Goal: Task Accomplishment & Management: Manage account settings

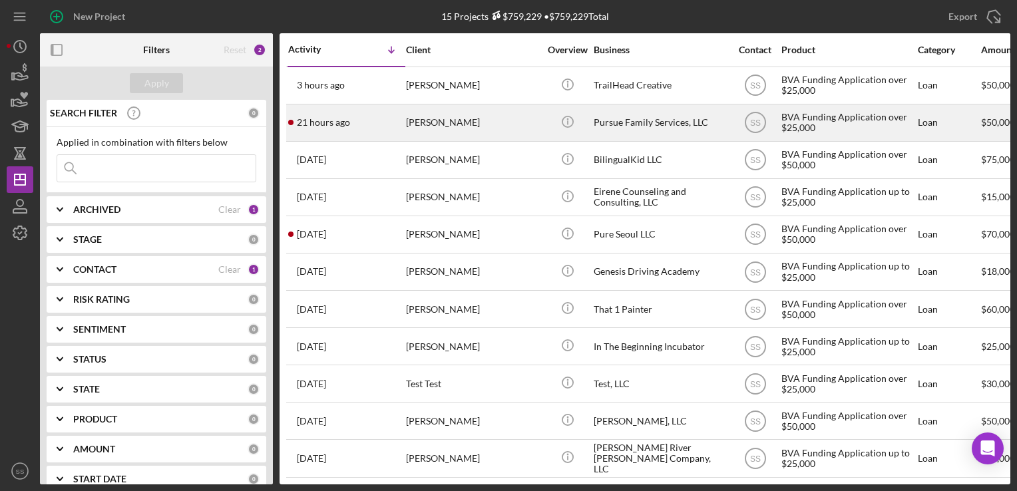
click at [478, 116] on div "[PERSON_NAME]" at bounding box center [472, 122] width 133 height 35
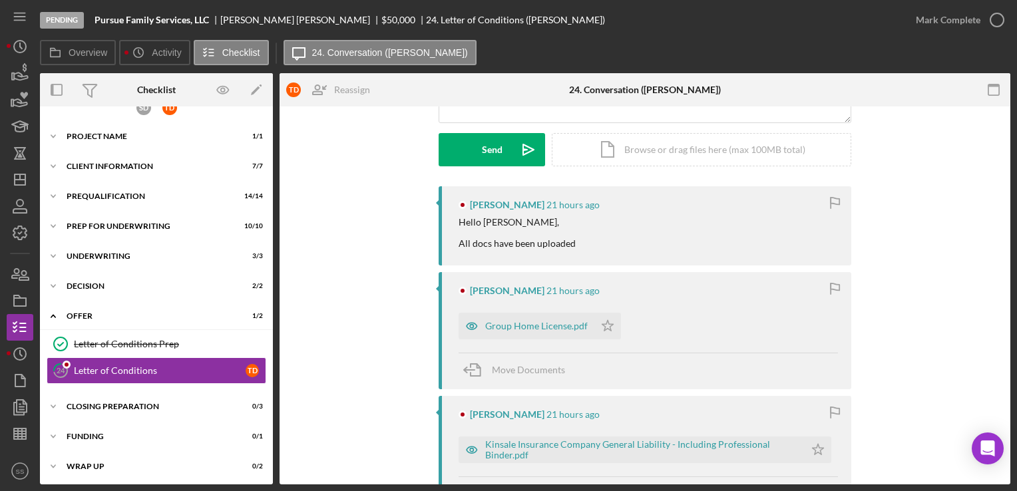
scroll to position [181, 0]
click at [606, 329] on icon "Icon/Star" at bounding box center [607, 326] width 27 height 27
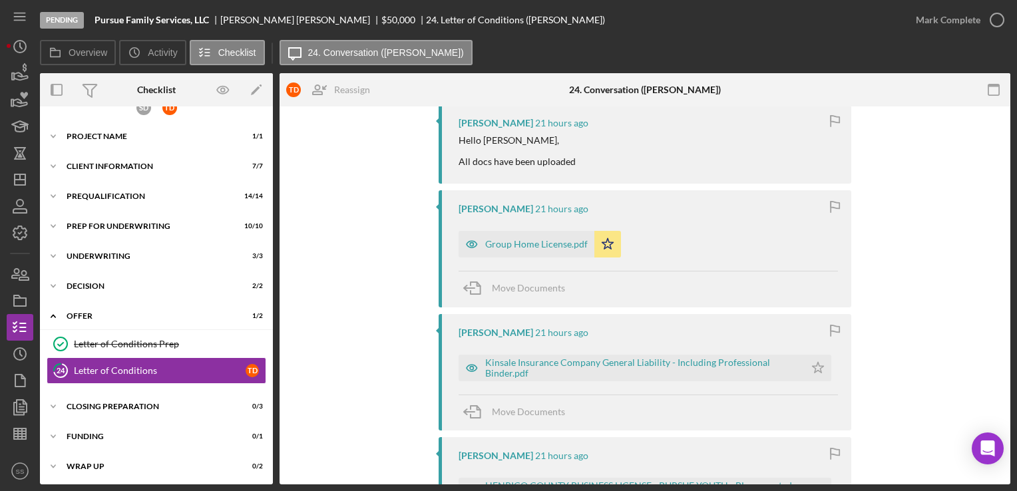
scroll to position [264, 0]
click at [815, 366] on icon "Icon/Star" at bounding box center [818, 367] width 27 height 27
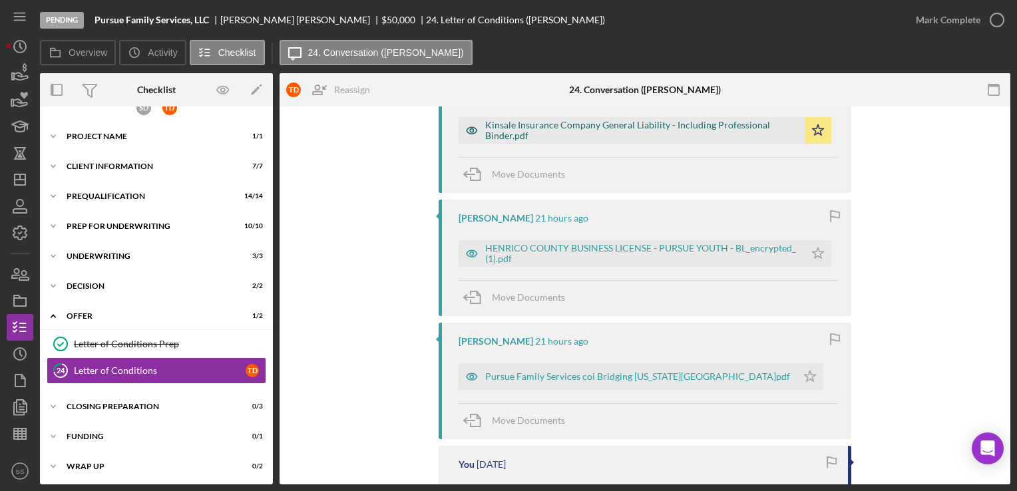
scroll to position [502, 0]
click at [822, 250] on polygon "button" at bounding box center [818, 251] width 11 height 11
click at [797, 368] on icon "Icon/Star" at bounding box center [810, 375] width 27 height 27
click at [594, 376] on div "Pursue Family Services coi Bridging [US_STATE][GEOGRAPHIC_DATA]pdf" at bounding box center [637, 375] width 305 height 11
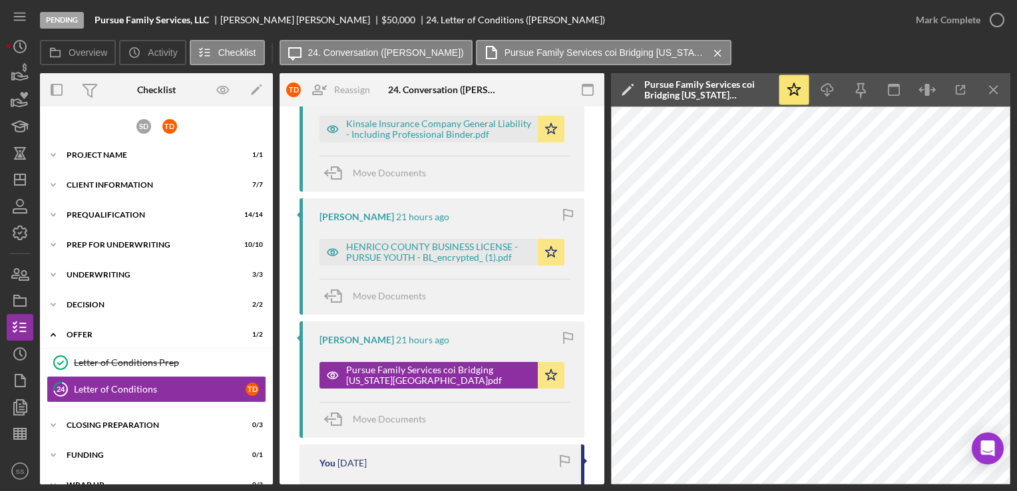
scroll to position [0, 0]
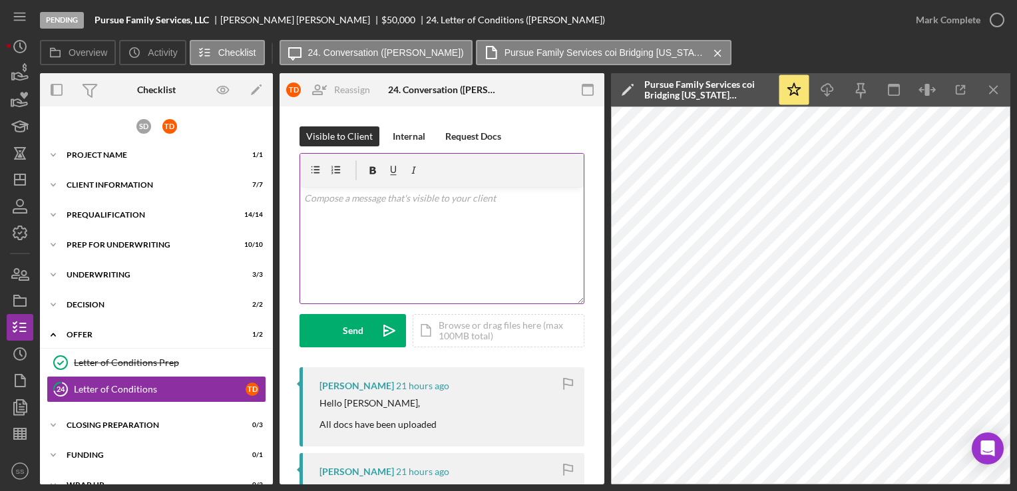
click at [397, 274] on div "v Color teal Color pink Remove color Add row above Add row below Add column bef…" at bounding box center [441, 245] width 283 height 116
click at [426, 198] on p "Excellent, thank you!" at bounding box center [442, 198] width 276 height 15
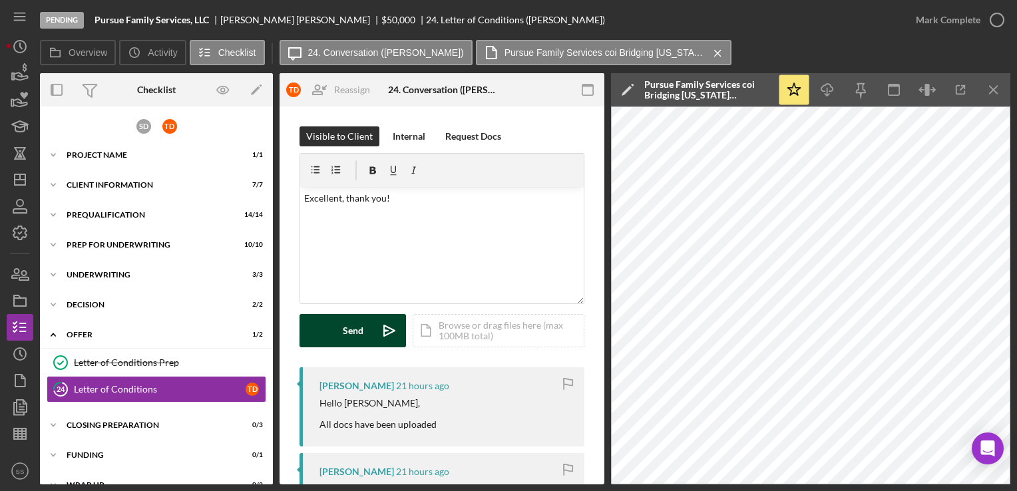
click at [343, 329] on div "Send" at bounding box center [353, 330] width 21 height 33
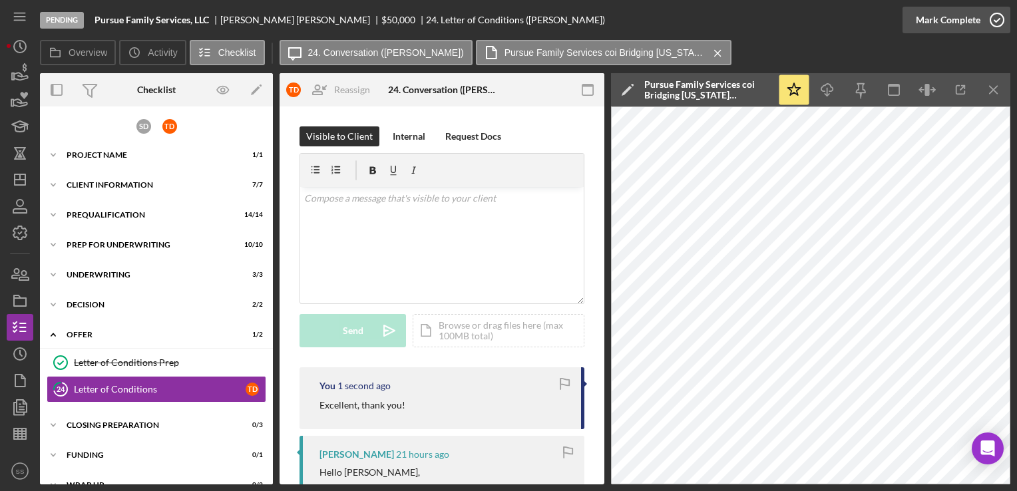
click at [998, 20] on icon "button" at bounding box center [996, 19] width 33 height 33
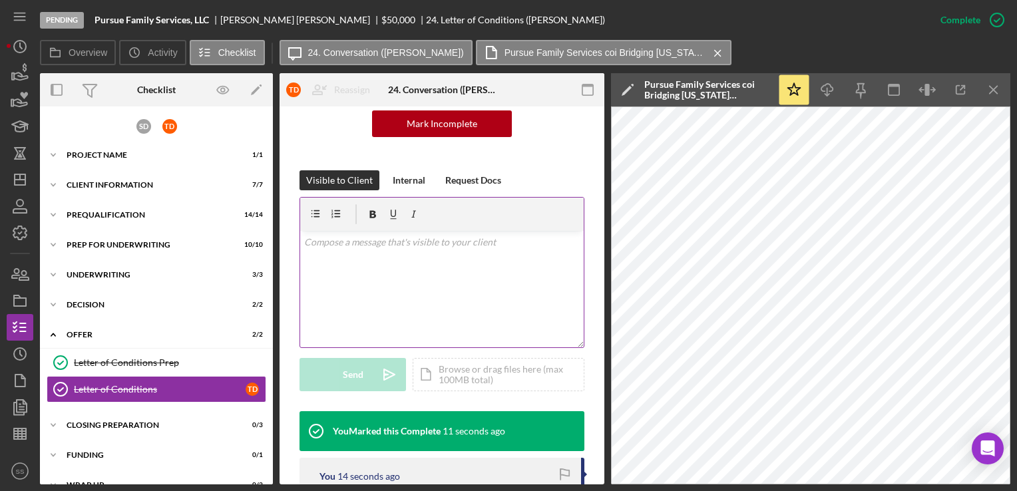
scroll to position [154, 0]
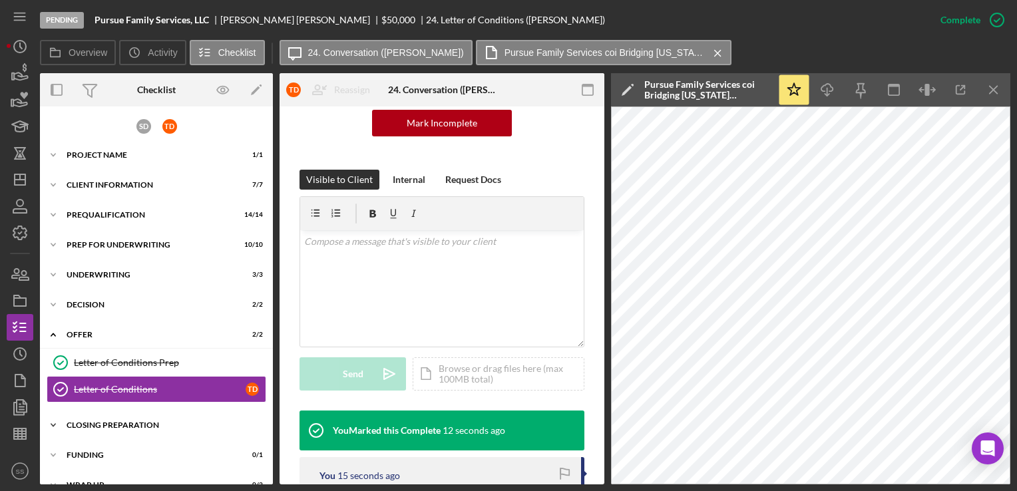
click at [97, 425] on div "Closing Preparation" at bounding box center [162, 425] width 190 height 8
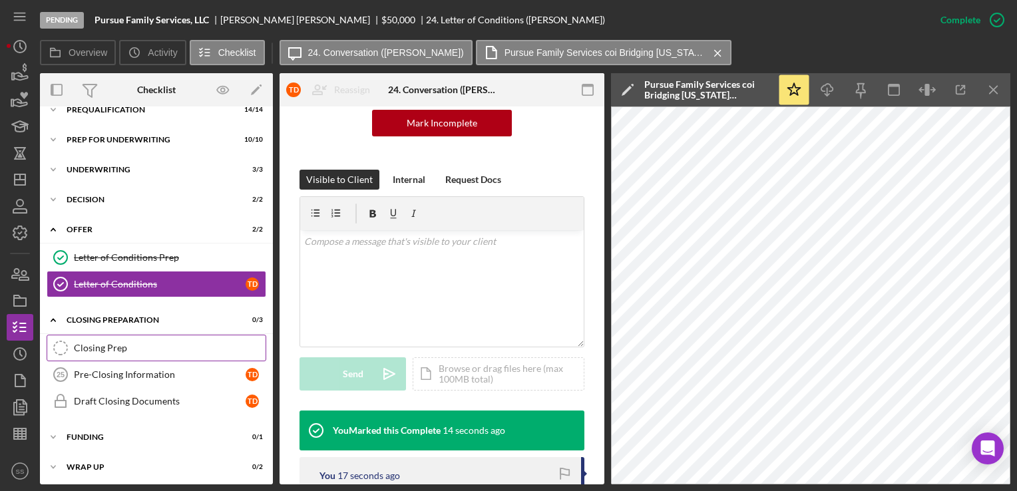
click at [173, 345] on div "Closing Prep" at bounding box center [170, 348] width 192 height 11
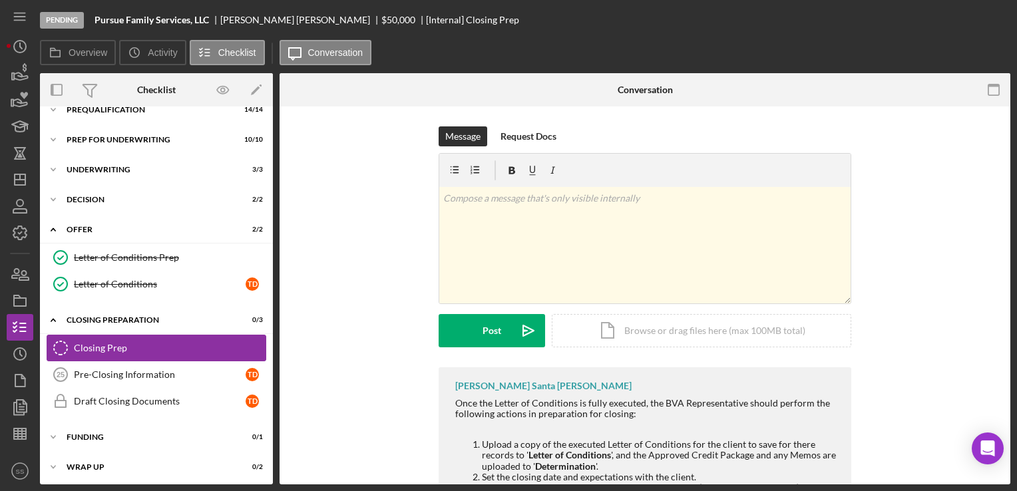
scroll to position [105, 0]
click at [176, 378] on link "Pre-Closing Information 25 Pre-Closing Information T D" at bounding box center [157, 374] width 220 height 27
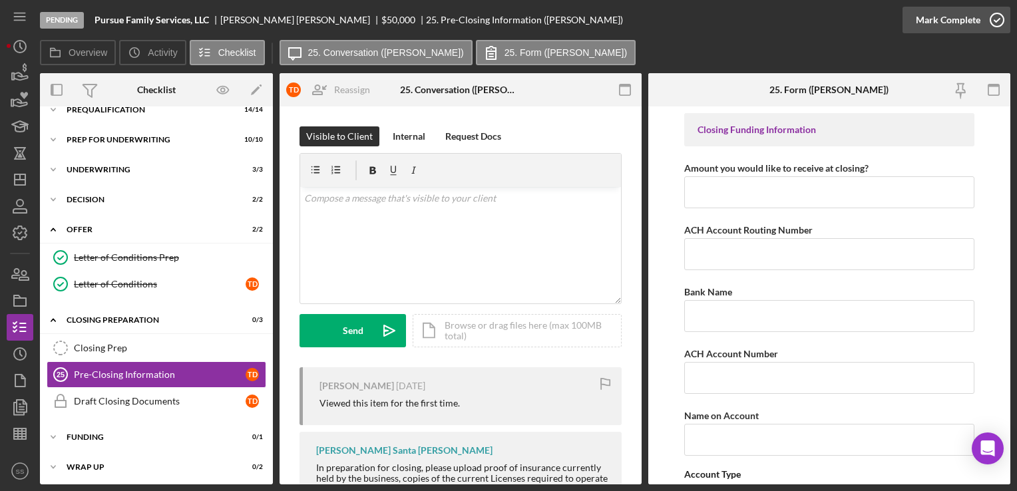
click at [985, 17] on icon "button" at bounding box center [996, 19] width 33 height 33
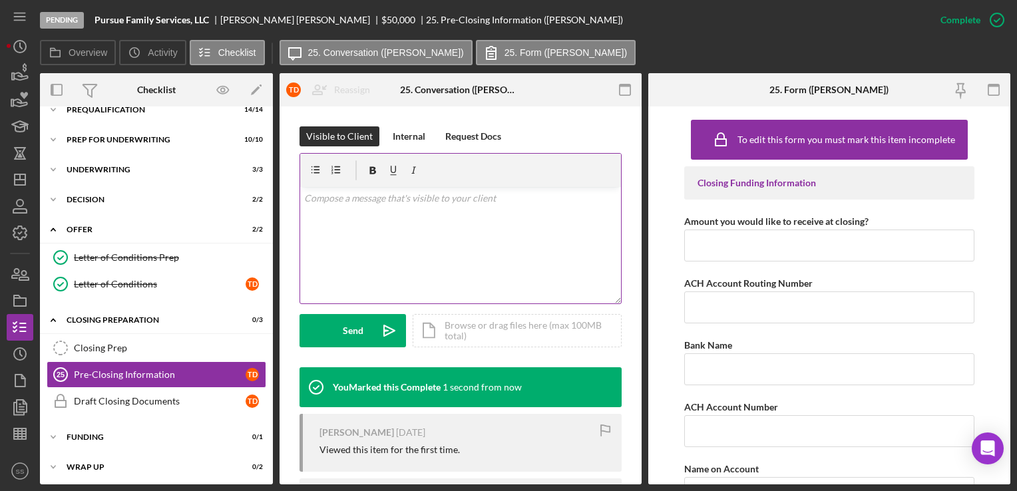
scroll to position [198, 0]
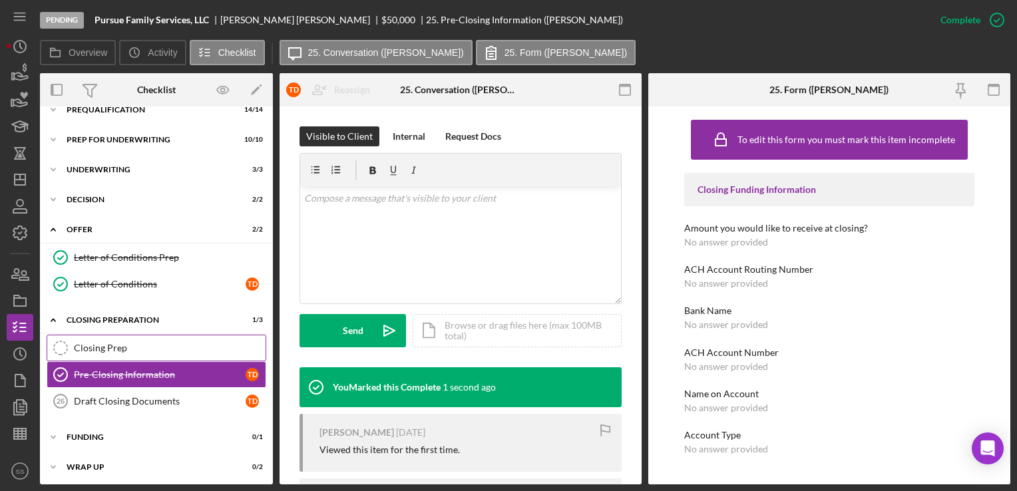
click at [164, 343] on div "Closing Prep" at bounding box center [170, 348] width 192 height 11
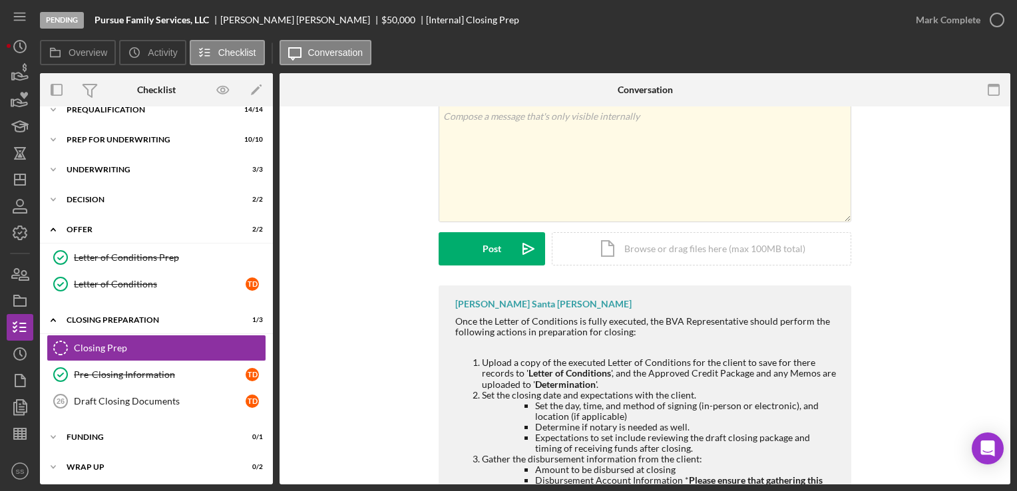
scroll to position [138, 0]
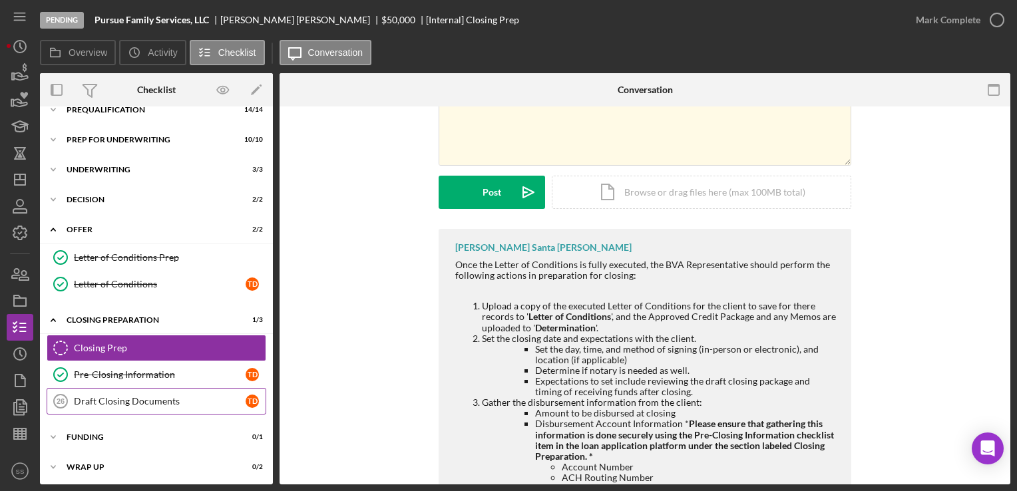
click at [136, 397] on div "Draft Closing Documents" at bounding box center [160, 401] width 172 height 11
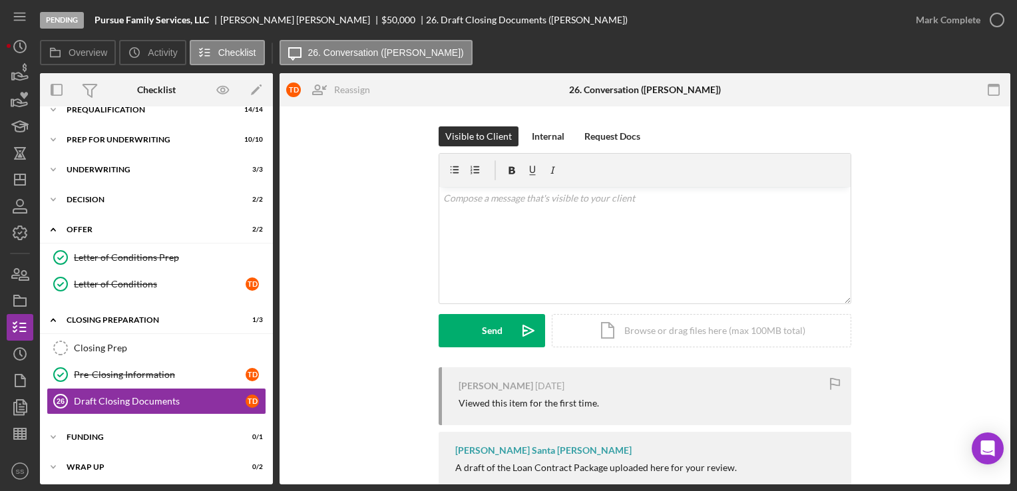
scroll to position [149, 0]
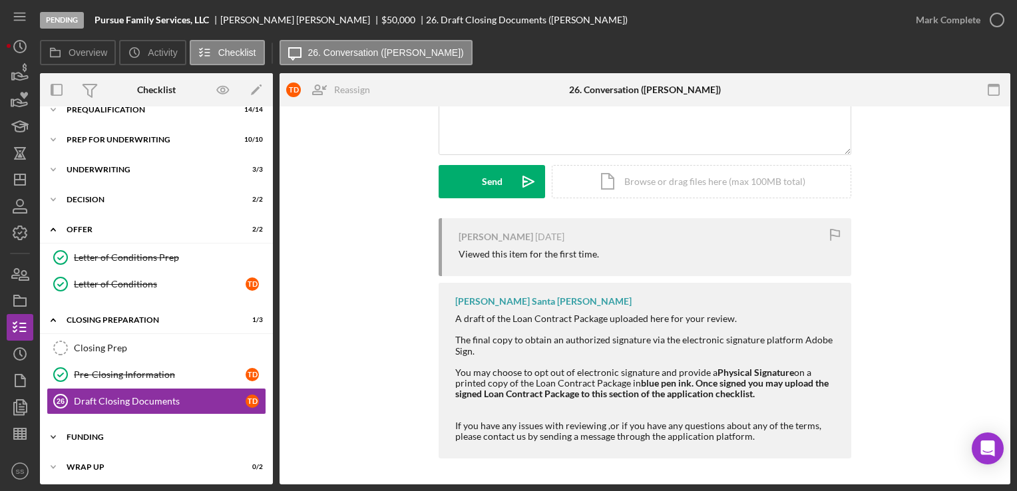
click at [152, 433] on div "Funding" at bounding box center [162, 437] width 190 height 8
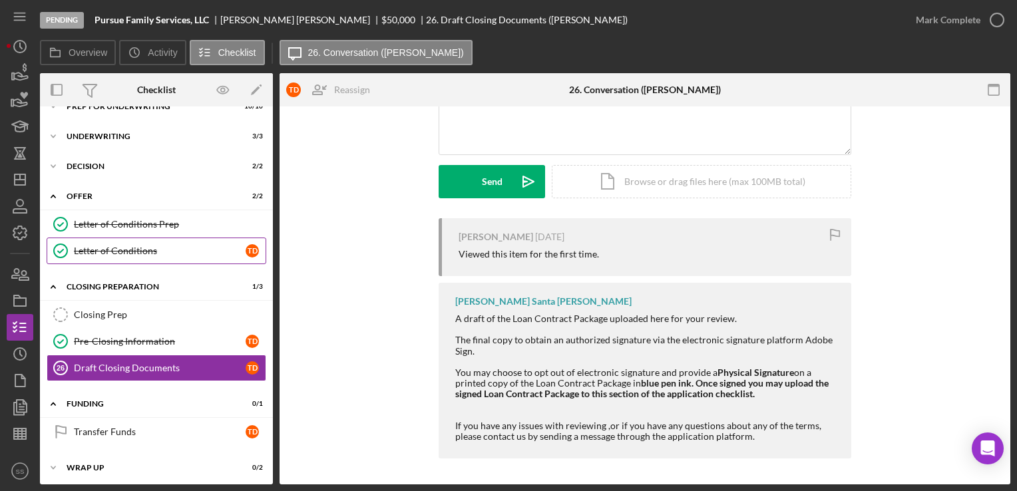
click at [147, 238] on link "Letter of Conditions Letter of Conditions T D" at bounding box center [157, 251] width 220 height 27
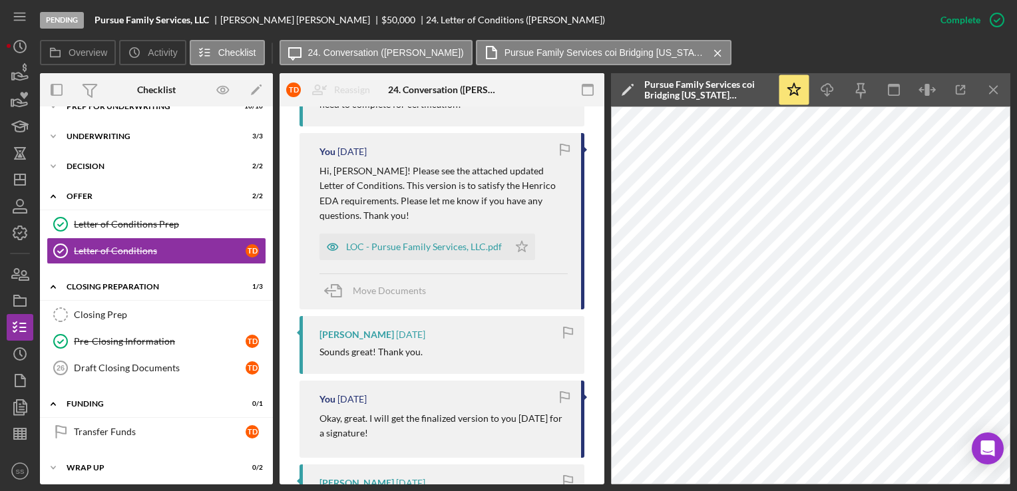
scroll to position [1847, 0]
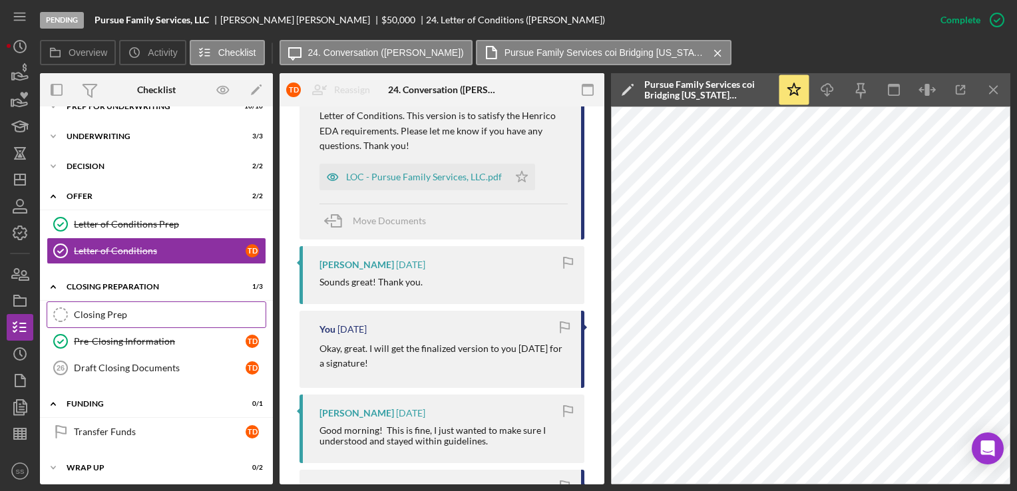
click at [130, 320] on link "Closing Prep Closing Prep" at bounding box center [157, 314] width 220 height 27
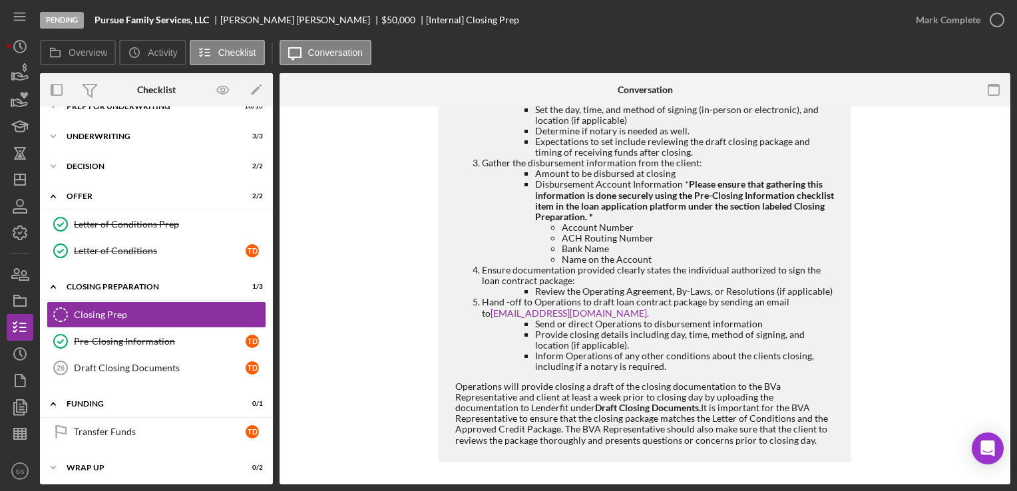
scroll to position [381, 0]
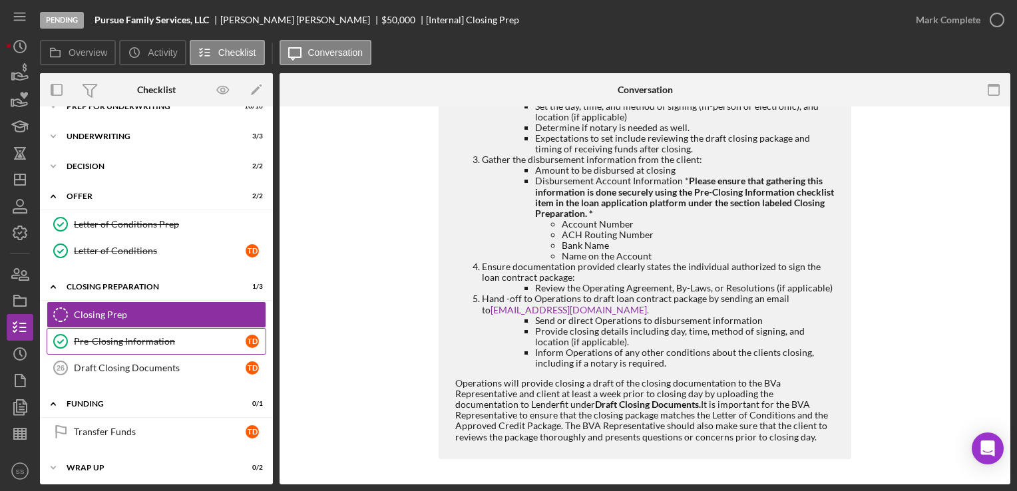
click at [187, 328] on link "Pre-Closing Information Pre-Closing Information T D" at bounding box center [157, 341] width 220 height 27
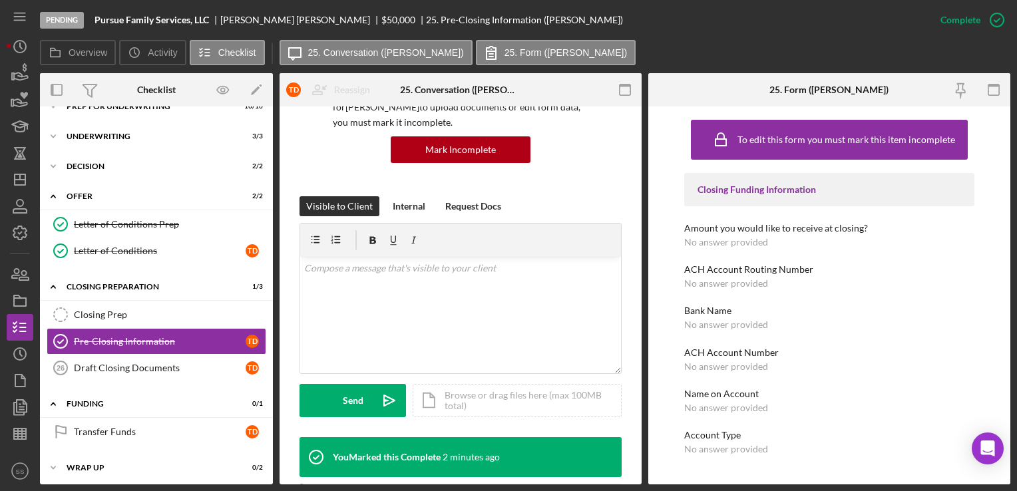
scroll to position [129, 0]
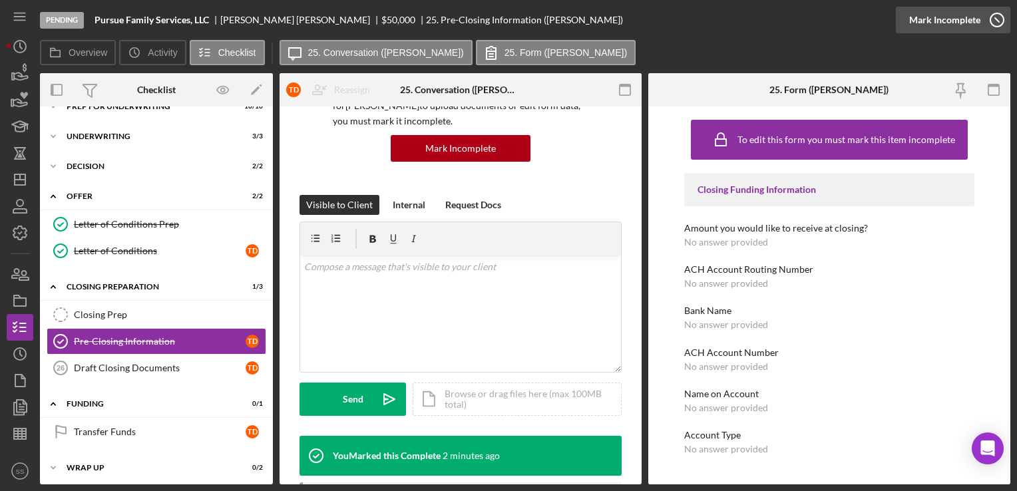
click at [973, 19] on div "Mark Incomplete" at bounding box center [944, 20] width 71 height 27
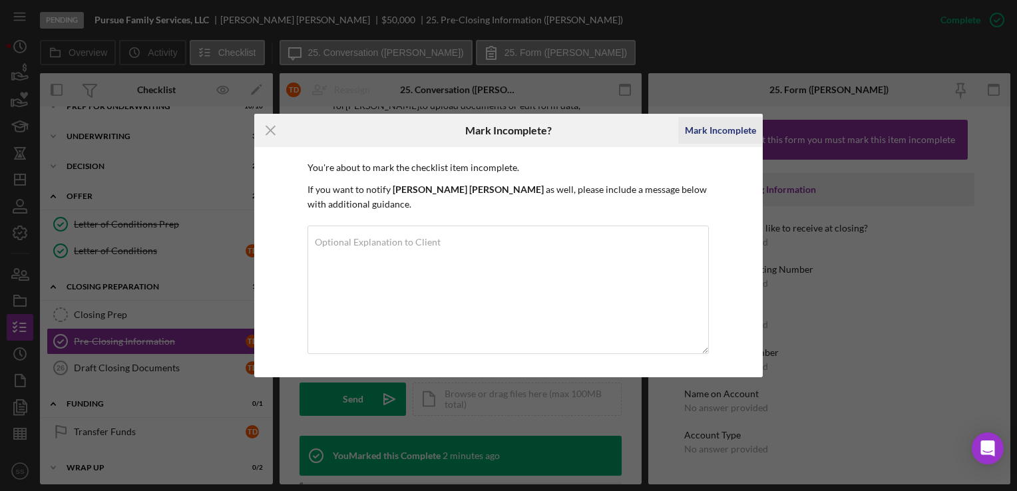
click at [701, 142] on div "Mark Incomplete" at bounding box center [720, 130] width 71 height 27
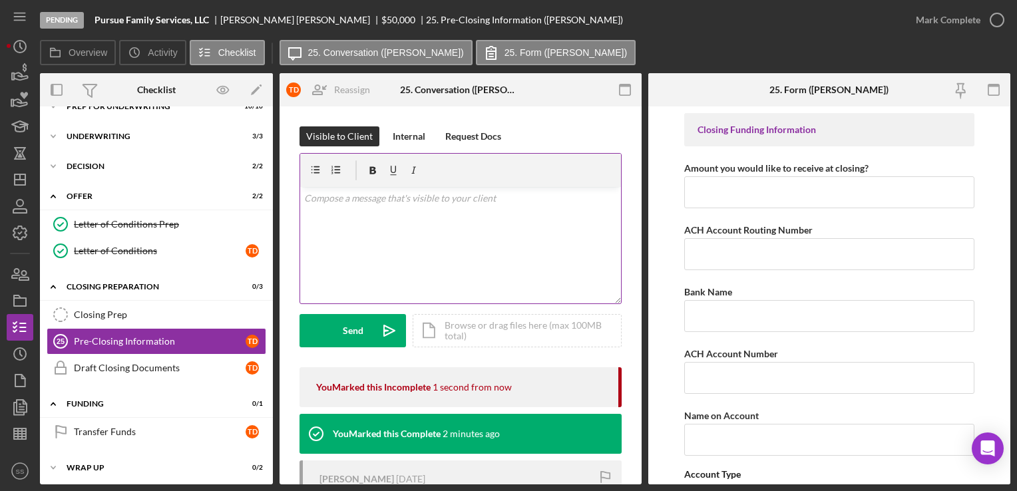
scroll to position [0, 0]
click at [451, 252] on div "v Color teal Color pink Remove color Add row above Add row below Add column bef…" at bounding box center [460, 245] width 321 height 116
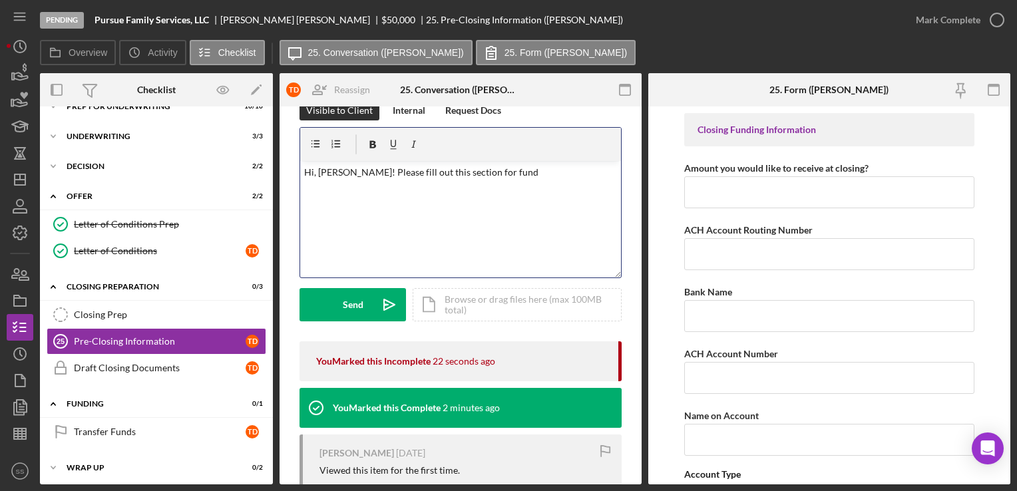
scroll to position [25, 0]
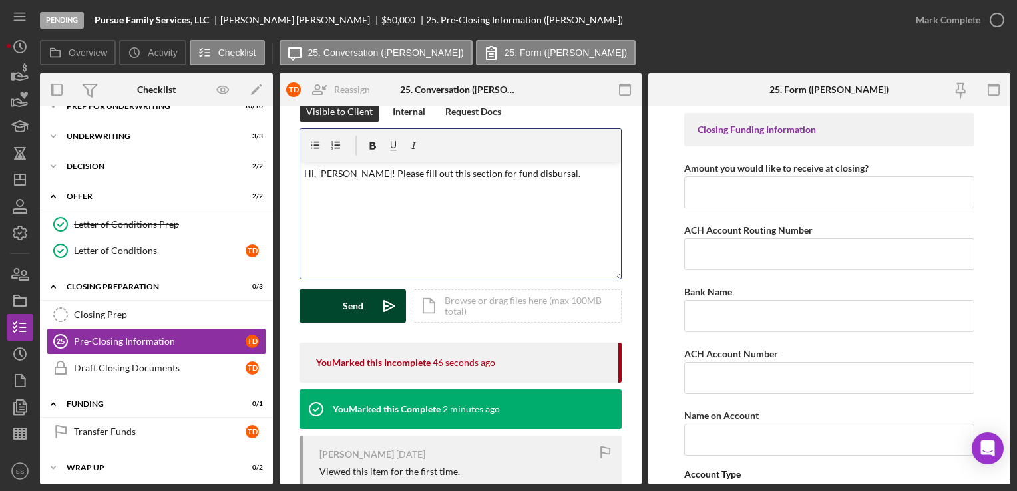
click at [365, 307] on button "Send Icon/icon-invite-send" at bounding box center [352, 305] width 106 height 33
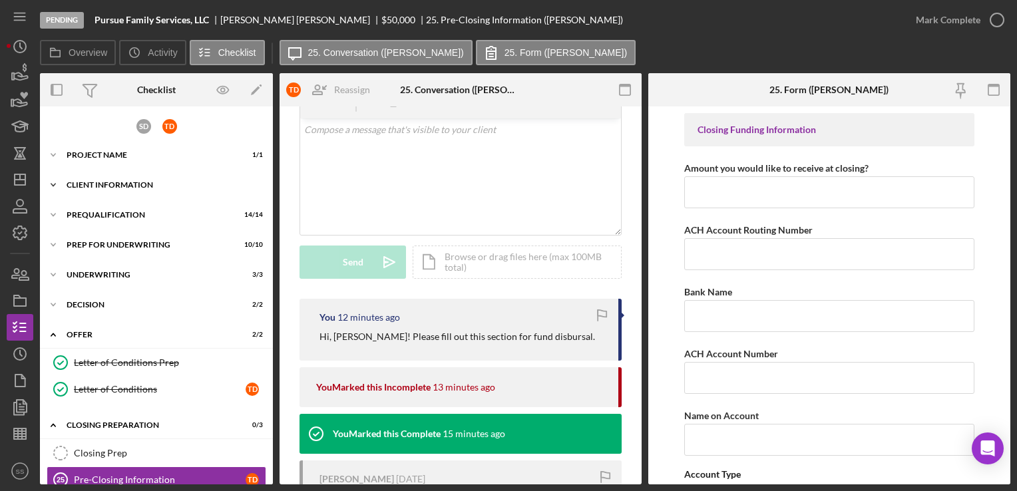
scroll to position [65, 0]
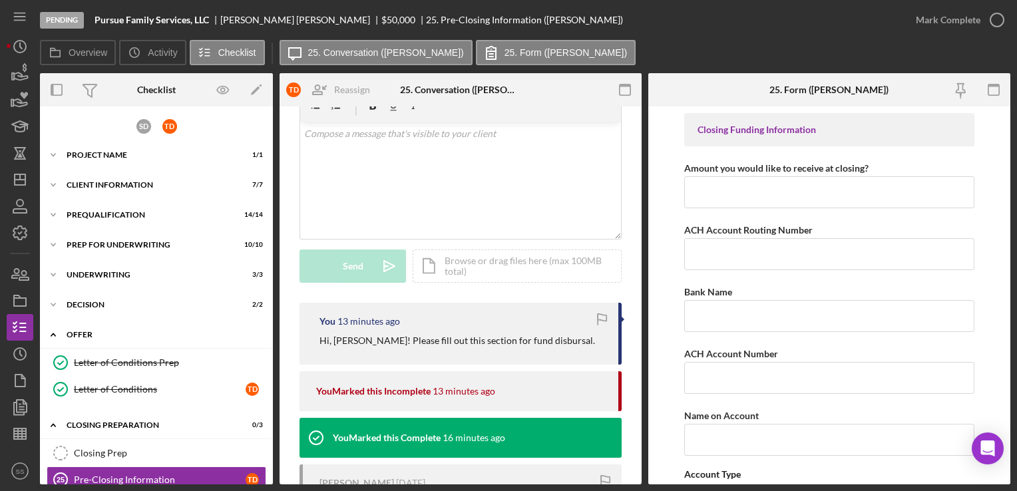
click at [221, 335] on div "Offer" at bounding box center [162, 335] width 190 height 8
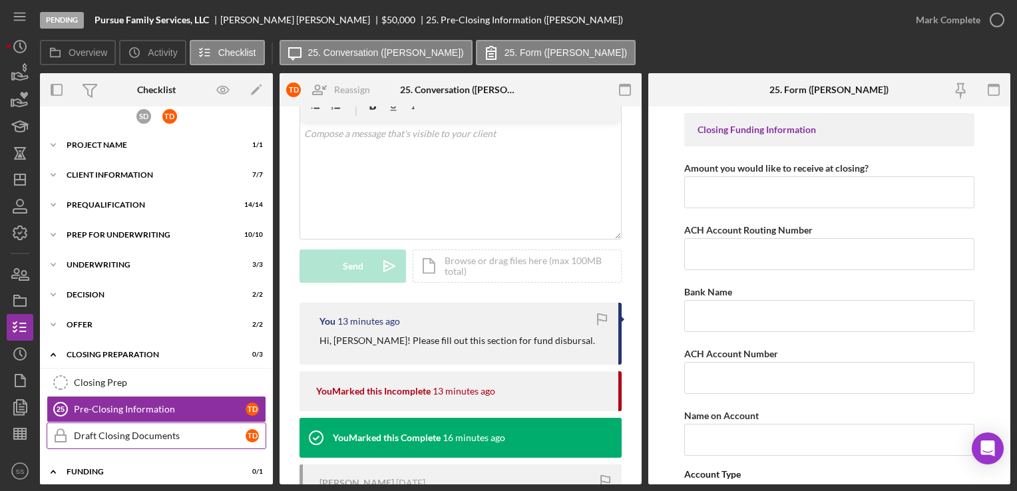
scroll to position [11, 0]
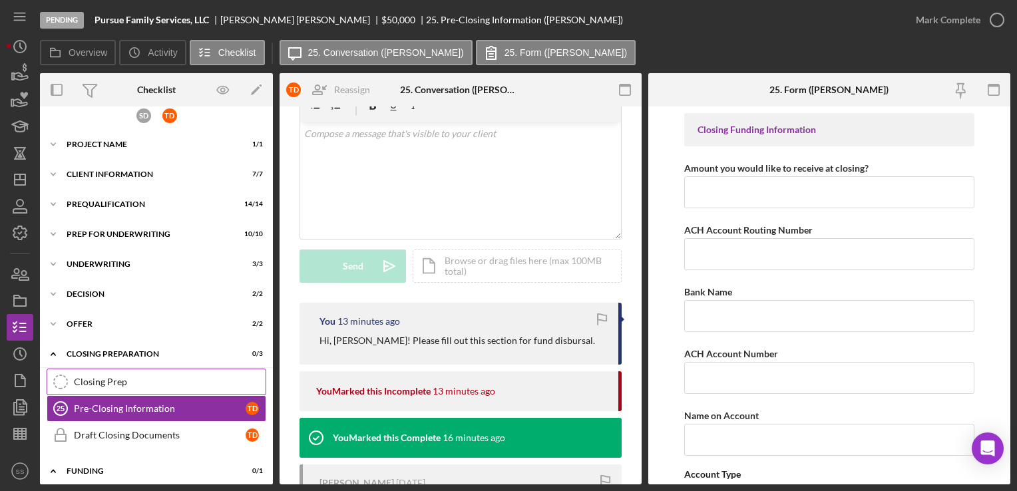
click at [202, 384] on div "Closing Prep" at bounding box center [170, 382] width 192 height 11
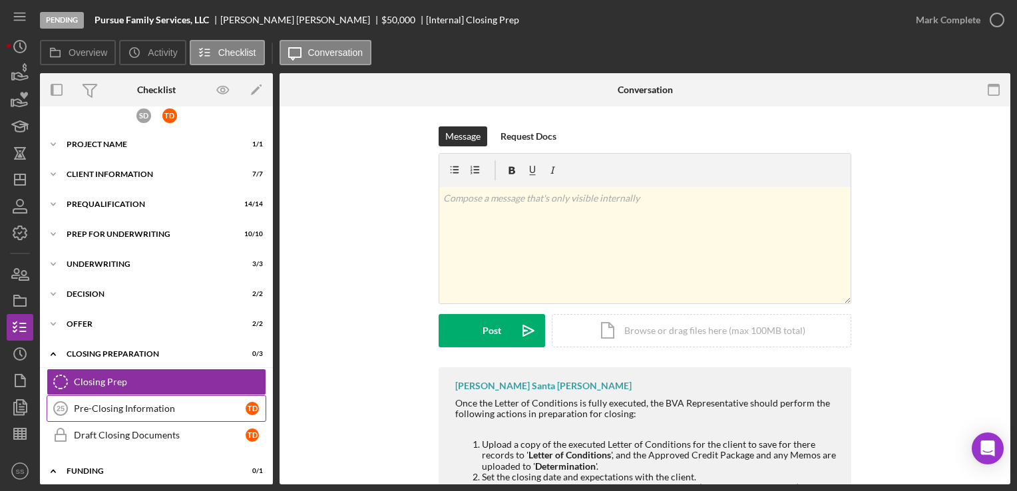
click at [156, 406] on div "Pre-Closing Information" at bounding box center [160, 408] width 172 height 11
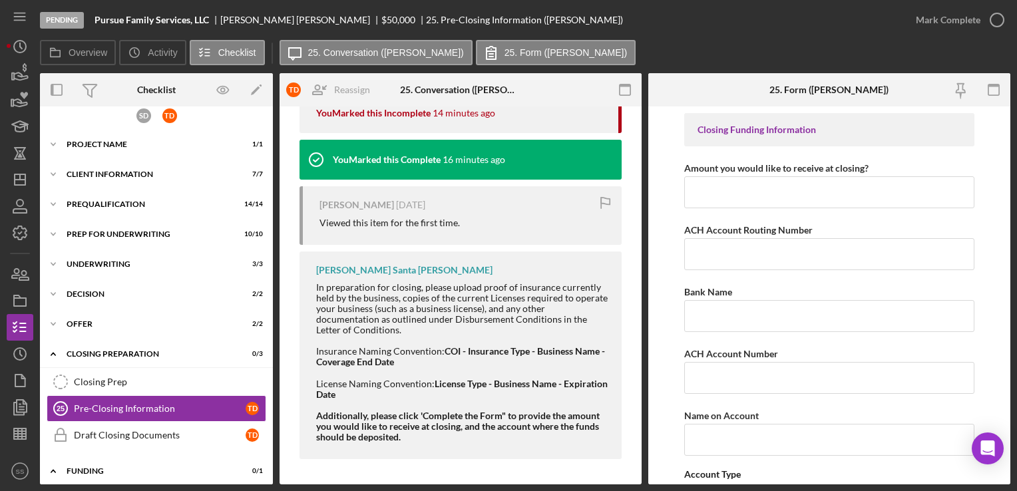
scroll to position [343, 0]
click at [181, 334] on div "Icon/Expander Offer 2 / 2" at bounding box center [156, 324] width 233 height 27
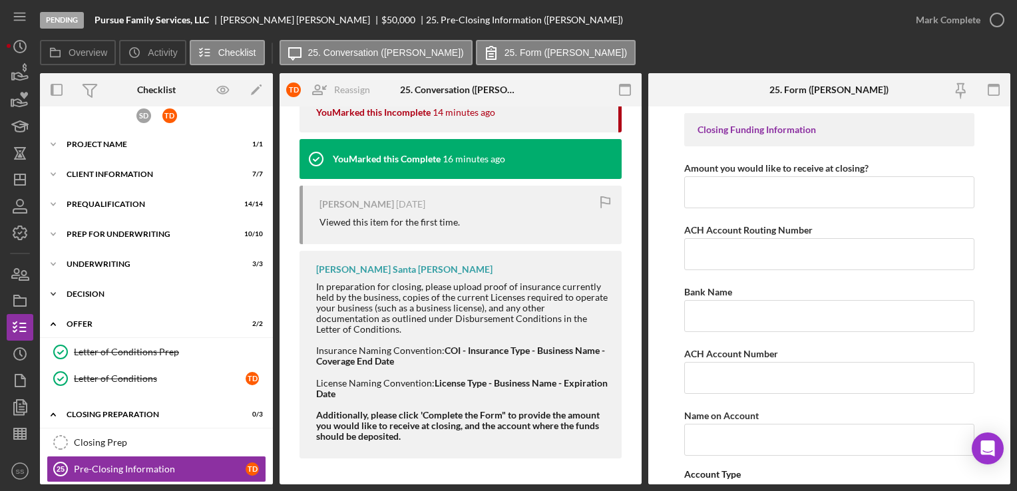
click at [109, 295] on div "Decision" at bounding box center [162, 294] width 190 height 8
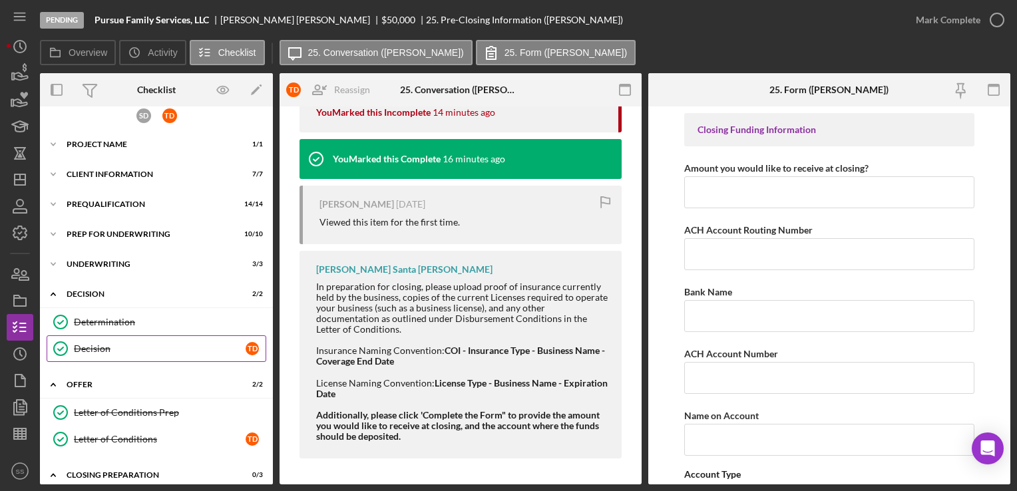
click at [96, 348] on div "Decision" at bounding box center [160, 348] width 172 height 11
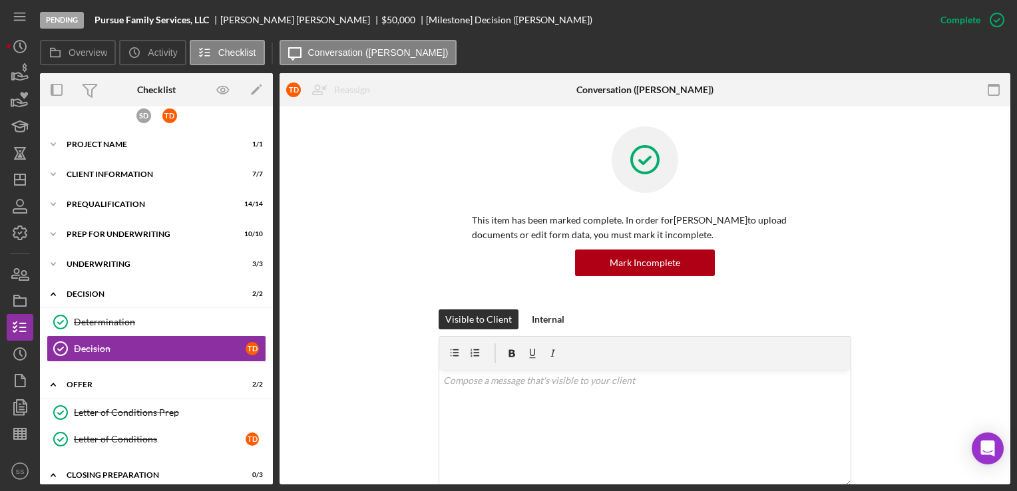
scroll to position [272, 0]
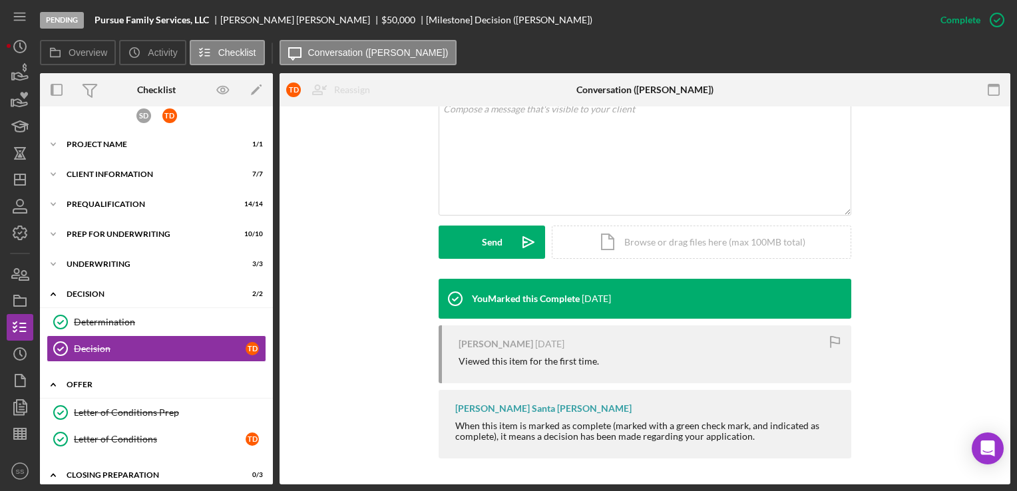
click at [96, 390] on div "Icon/Expander Offer 2 / 2" at bounding box center [156, 384] width 233 height 27
click at [90, 385] on div "Offer" at bounding box center [162, 385] width 190 height 8
click at [96, 426] on link "Letter of Conditions Letter of Conditions T D" at bounding box center [157, 439] width 220 height 27
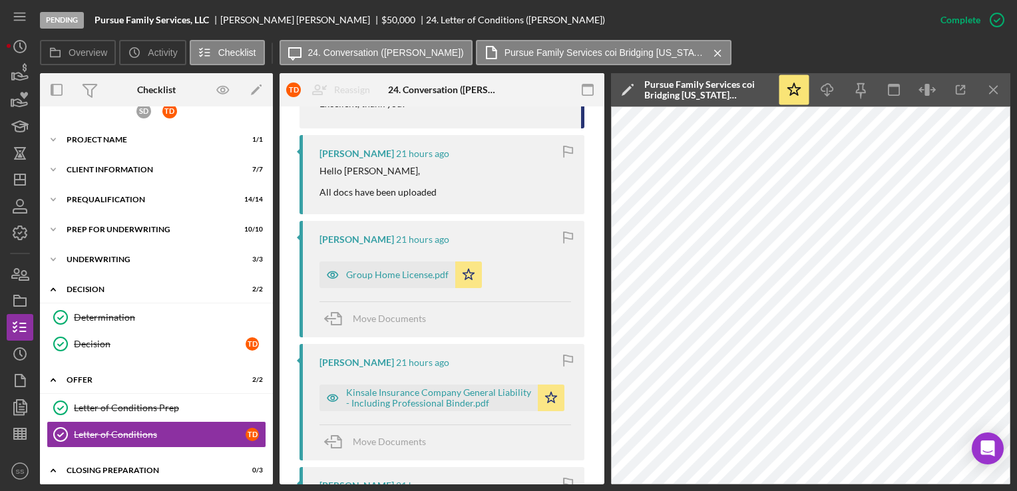
scroll to position [3, 0]
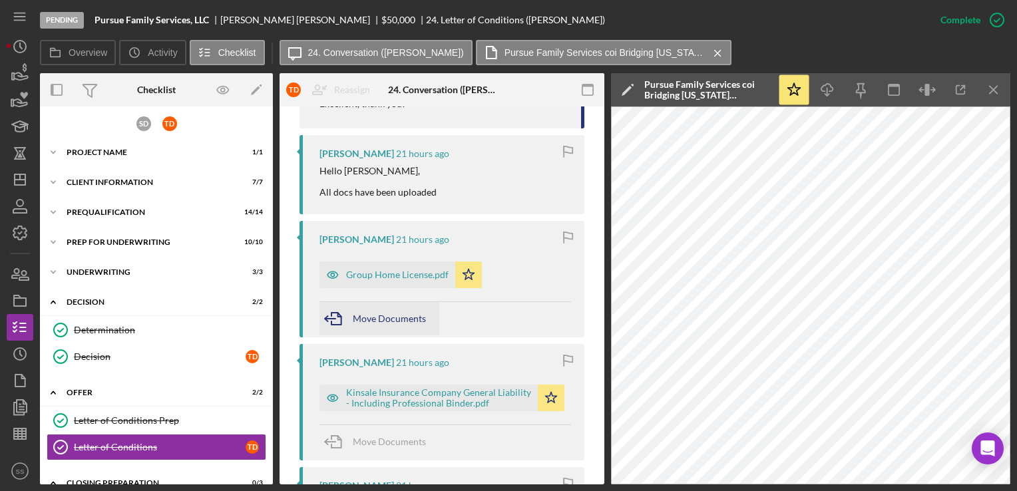
click at [381, 316] on span "Move Documents" at bounding box center [389, 318] width 73 height 11
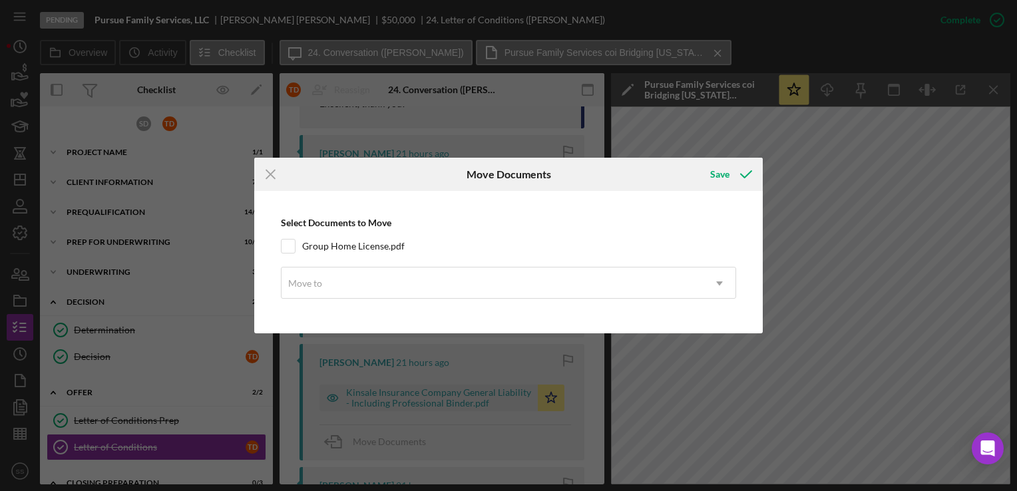
click at [279, 246] on div "Select Documents to Move Group Home License.pdf Move to Icon/Dropdown Arrow" at bounding box center [508, 262] width 495 height 128
click at [286, 247] on input "Group Home License.pdf" at bounding box center [287, 246] width 13 height 13
checkbox input "true"
click at [311, 286] on div "Move to" at bounding box center [305, 283] width 34 height 11
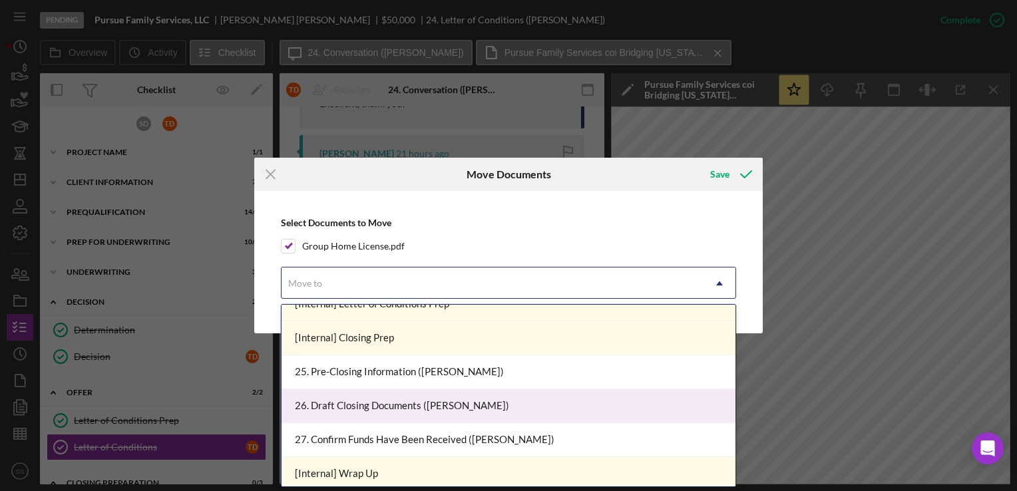
scroll to position [865, 0]
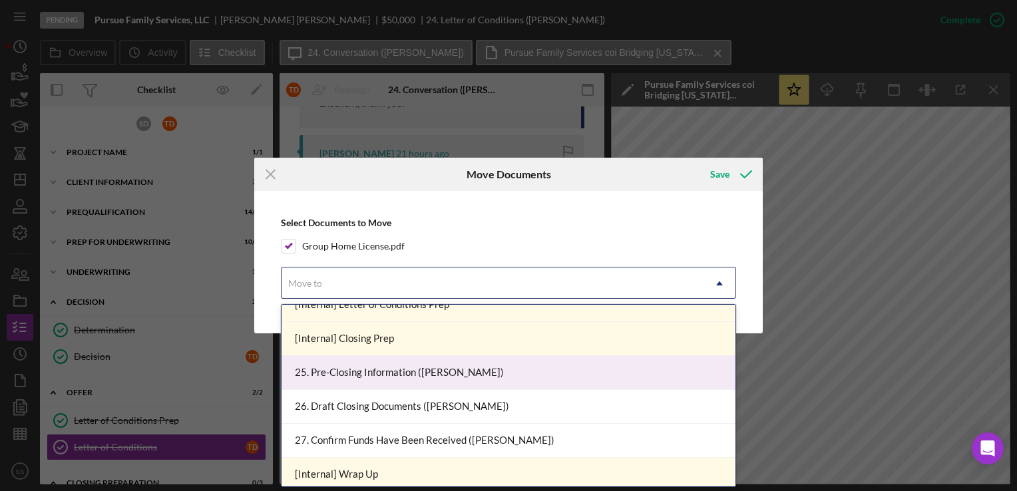
click at [376, 374] on div "25. Pre-Closing Information ([PERSON_NAME])" at bounding box center [508, 373] width 454 height 34
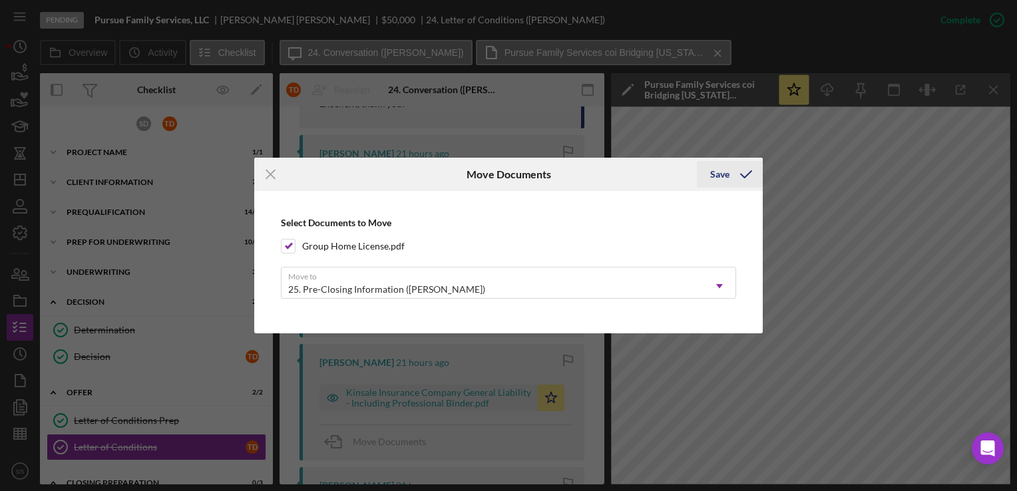
click at [726, 177] on div "Save" at bounding box center [719, 174] width 19 height 27
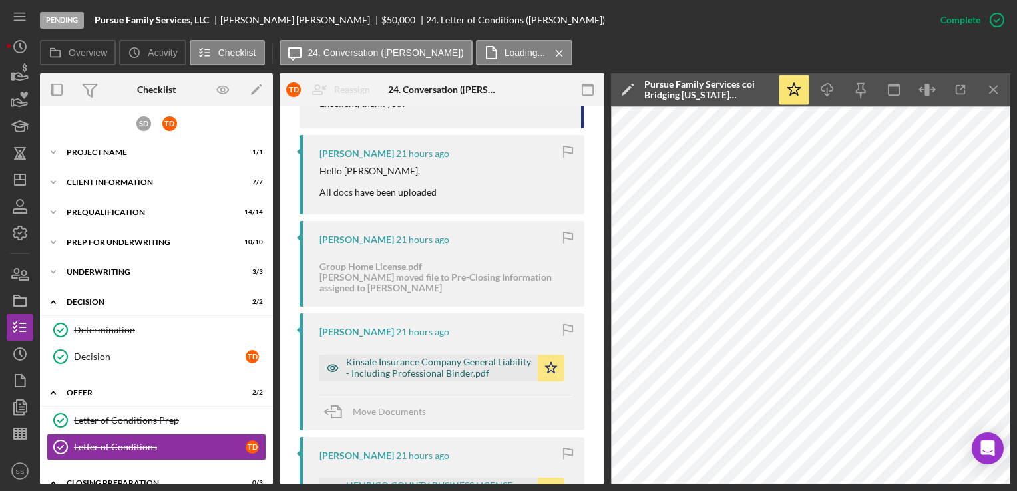
click at [476, 361] on div "Kinsale Insurance Company General Liability - Including Professional Binder.pdf" at bounding box center [438, 367] width 185 height 21
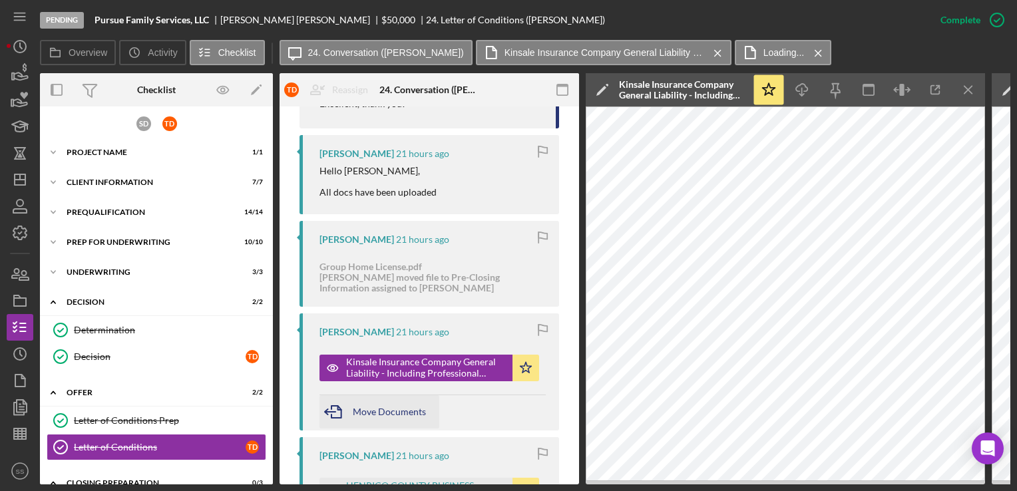
click at [361, 412] on span "Move Documents" at bounding box center [389, 411] width 73 height 11
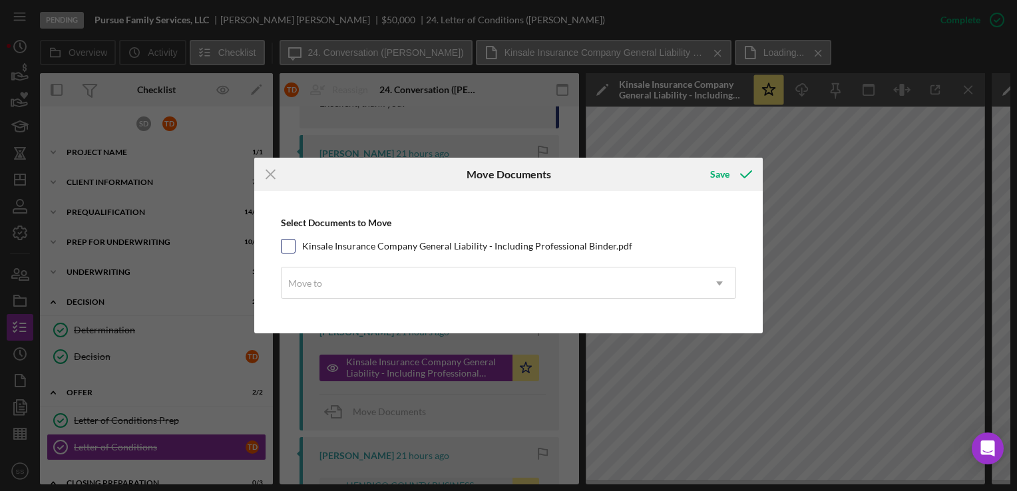
click at [287, 246] on input "Kinsale Insurance Company General Liability - Including Professional Binder.pdf" at bounding box center [287, 246] width 13 height 13
checkbox input "true"
click at [303, 274] on div "Move to" at bounding box center [492, 283] width 422 height 31
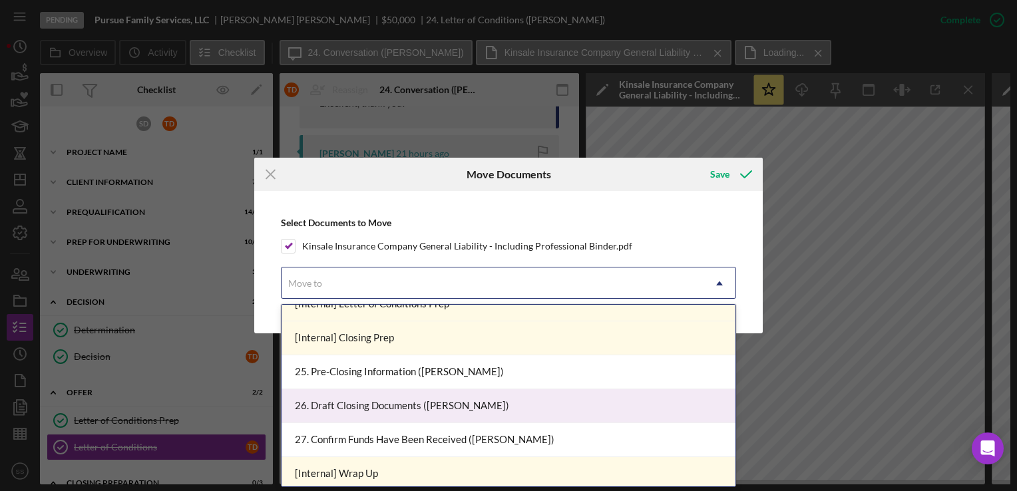
scroll to position [866, 0]
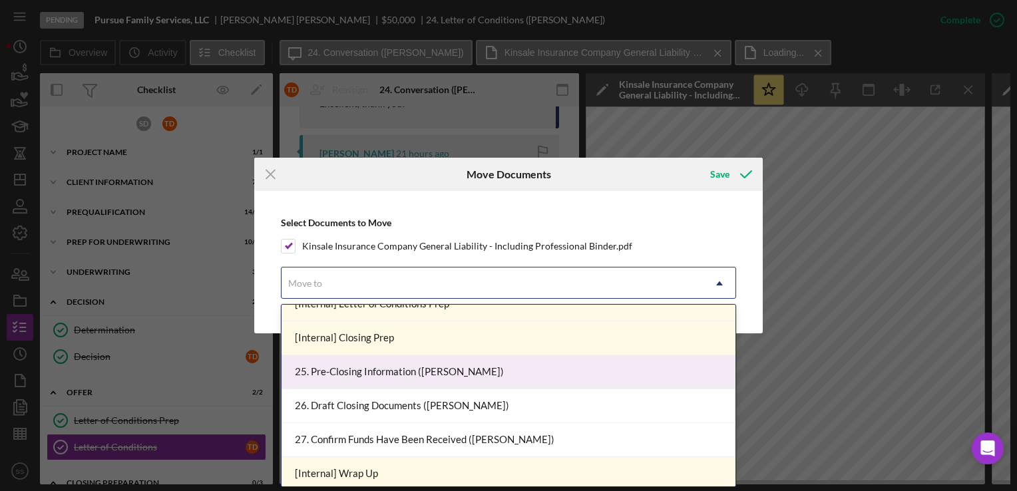
click at [371, 371] on div "25. Pre-Closing Information ([PERSON_NAME])" at bounding box center [508, 372] width 454 height 34
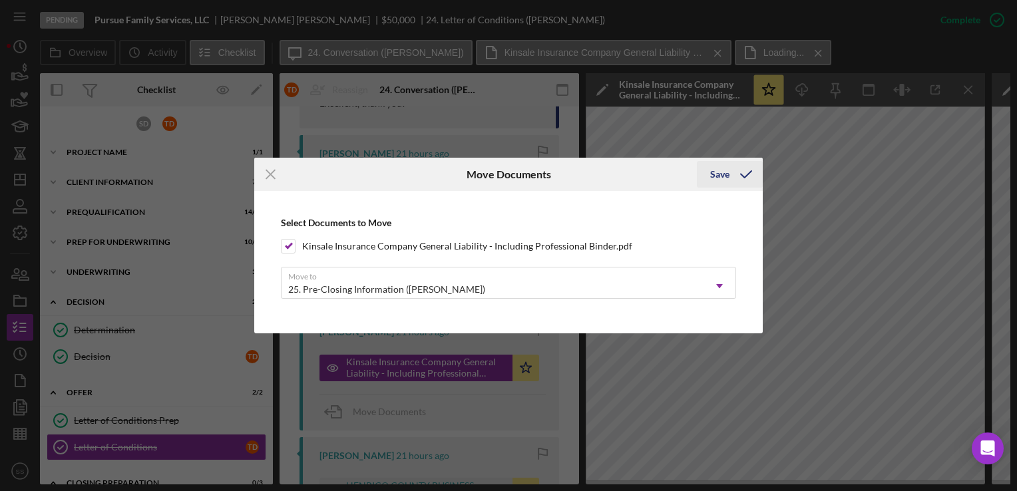
click at [737, 175] on icon "submit" at bounding box center [745, 174] width 33 height 33
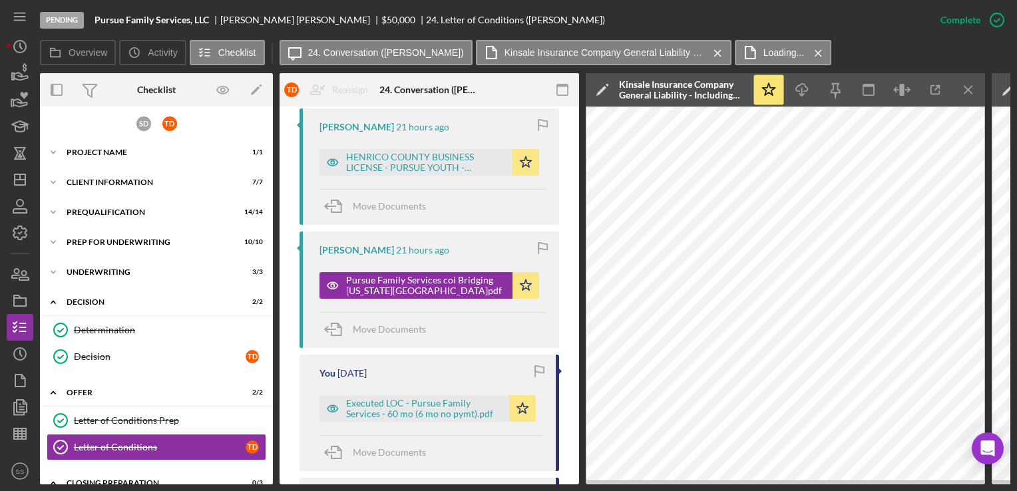
scroll to position [856, 0]
click at [368, 206] on span "Move Documents" at bounding box center [389, 204] width 73 height 11
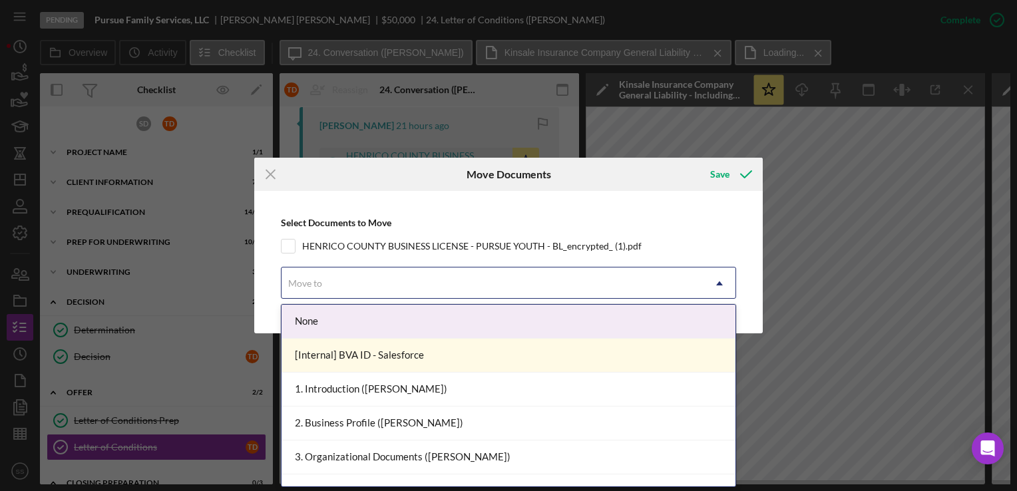
click at [502, 294] on div "Move to" at bounding box center [492, 283] width 422 height 31
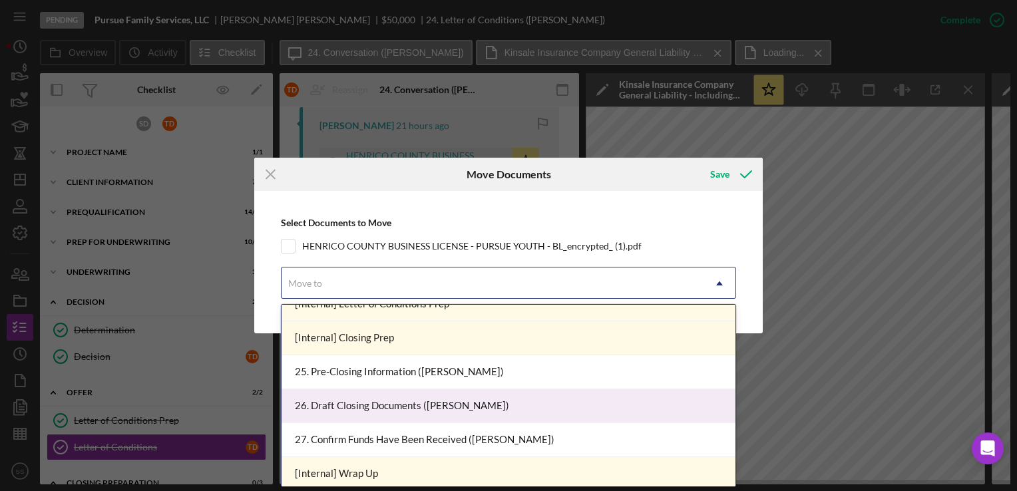
scroll to position [866, 0]
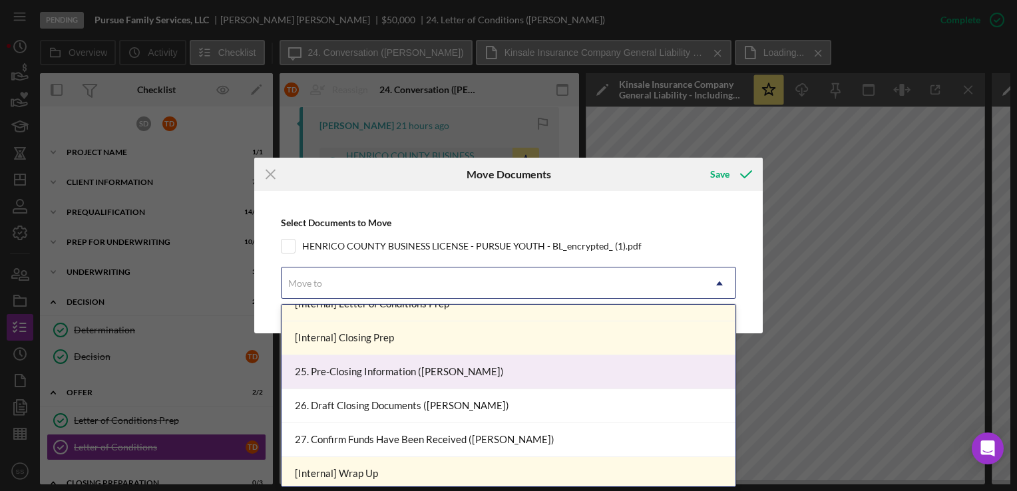
click at [409, 381] on div "25. Pre-Closing Information ([PERSON_NAME])" at bounding box center [508, 372] width 454 height 34
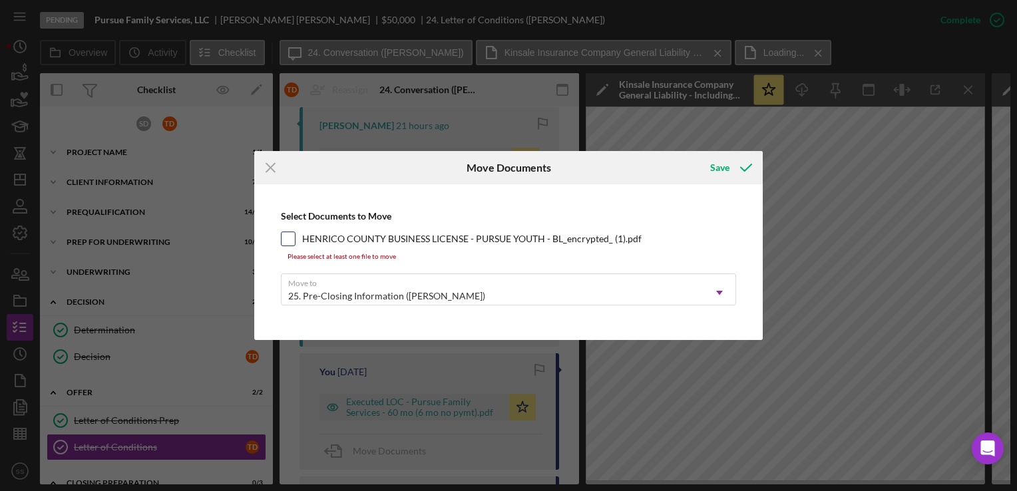
click at [295, 238] on div "HENRICO COUNTY BUSINESS LICENSE - PURSUE YOUTH - BL_encrypted_ (1).pdf" at bounding box center [508, 239] width 455 height 15
click at [290, 237] on input "HENRICO COUNTY BUSINESS LICENSE - PURSUE YOUTH - BL_encrypted_ (1).pdf" at bounding box center [287, 238] width 13 height 13
checkbox input "true"
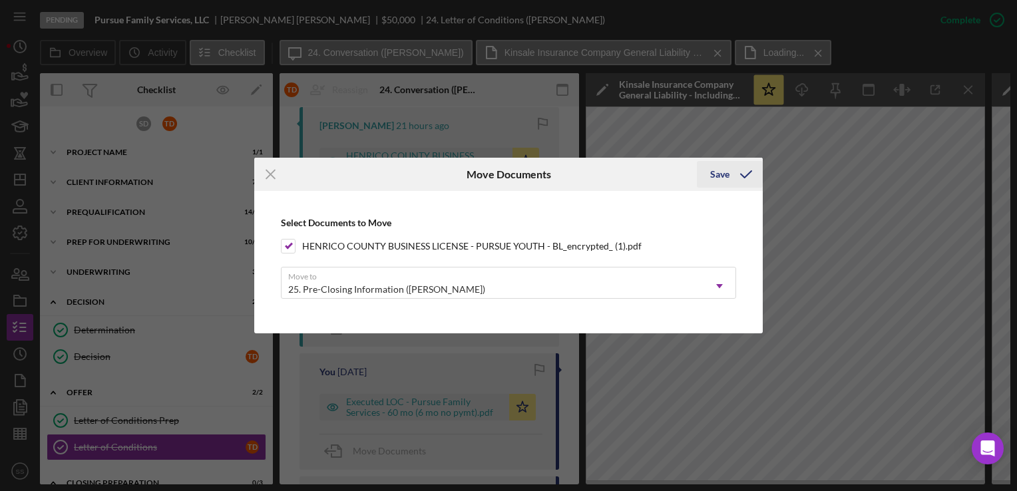
click at [734, 172] on icon "submit" at bounding box center [745, 174] width 33 height 33
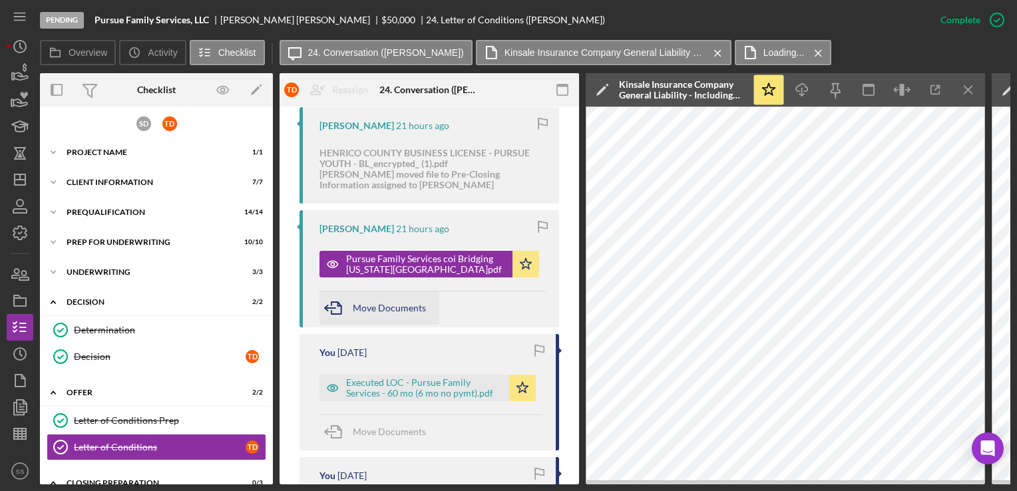
click at [365, 306] on span "Move Documents" at bounding box center [389, 307] width 73 height 11
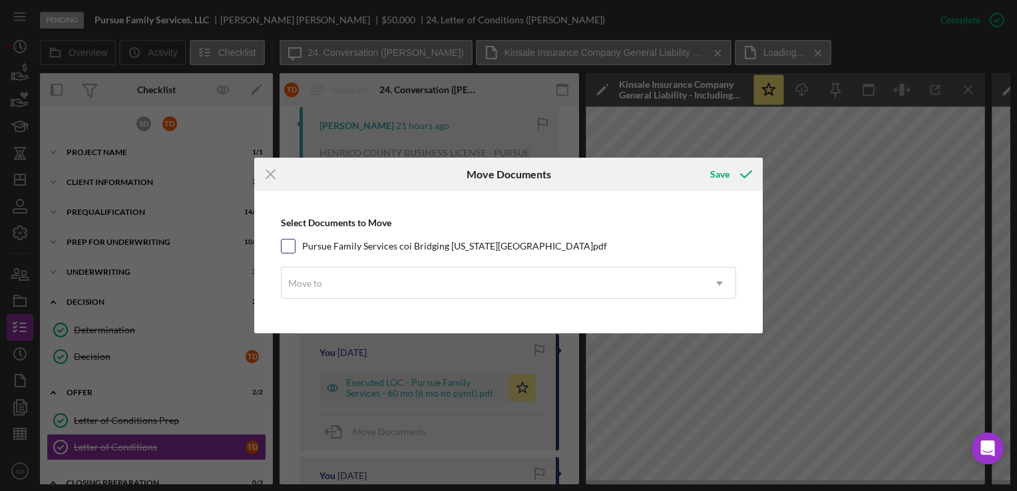
click at [281, 250] on input "Pursue Family Services coi Bridging [US_STATE][GEOGRAPHIC_DATA]pdf" at bounding box center [287, 246] width 13 height 13
checkbox input "true"
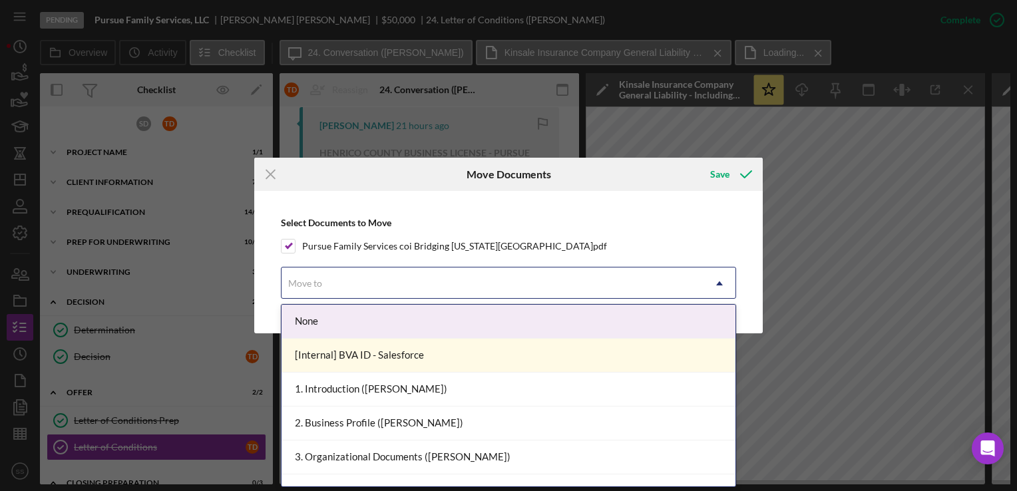
click at [313, 282] on div "Move to" at bounding box center [305, 283] width 34 height 11
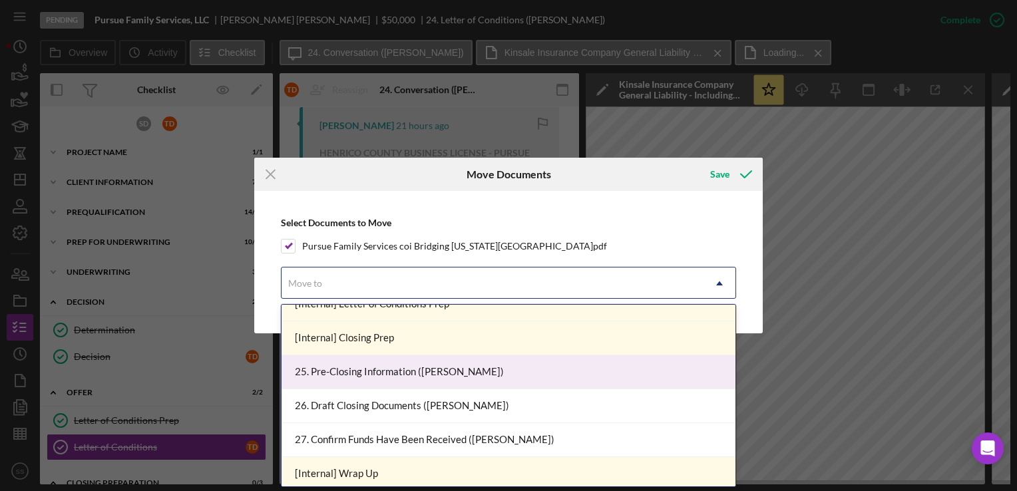
click at [415, 374] on div "25. Pre-Closing Information ([PERSON_NAME])" at bounding box center [508, 372] width 454 height 34
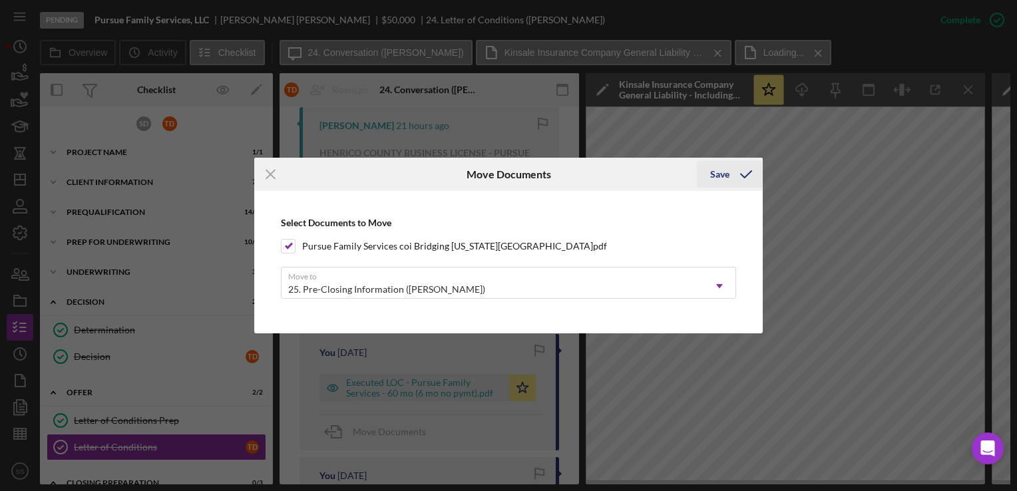
click at [724, 174] on div "Save" at bounding box center [719, 174] width 19 height 27
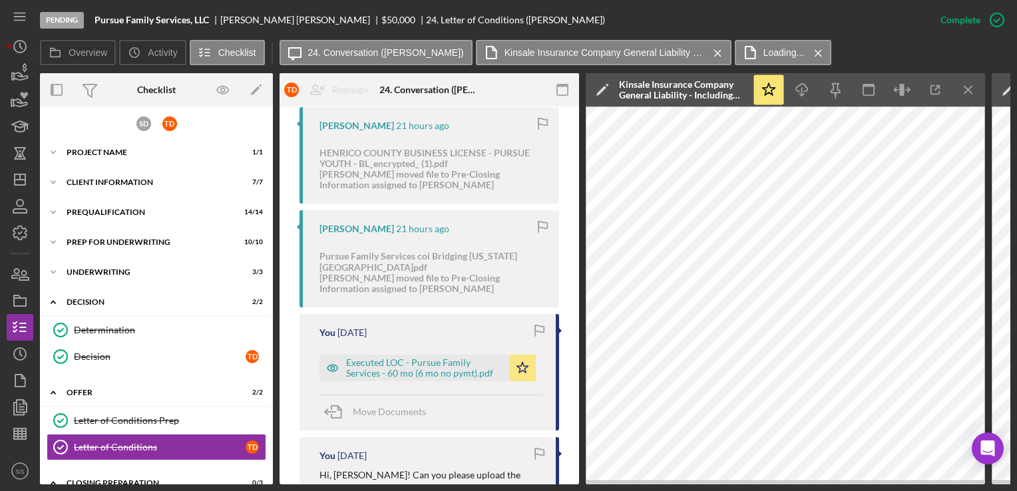
click at [387, 285] on div "[PERSON_NAME] 21 hours ago Pursue Family Services coi Bridging [US_STATE][GEOGR…" at bounding box center [429, 258] width 260 height 96
click at [365, 406] on span "Move Documents" at bounding box center [389, 411] width 73 height 11
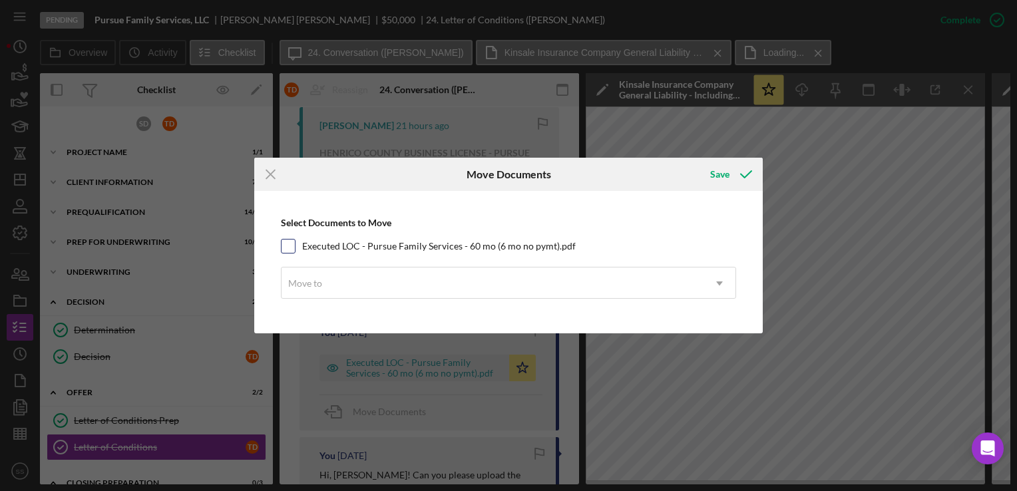
click at [286, 252] on input "Executed LOC - Pursue Family Services - 60 mo (6 mo no pymt).pdf" at bounding box center [287, 246] width 13 height 13
checkbox input "true"
click at [309, 275] on div "Move to" at bounding box center [492, 283] width 422 height 31
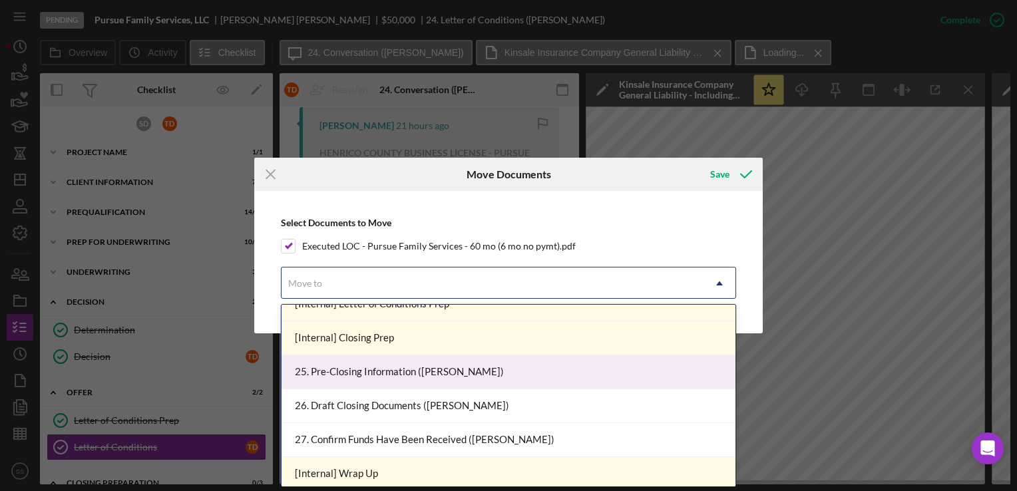
click at [377, 375] on div "25. Pre-Closing Information ([PERSON_NAME])" at bounding box center [508, 372] width 454 height 34
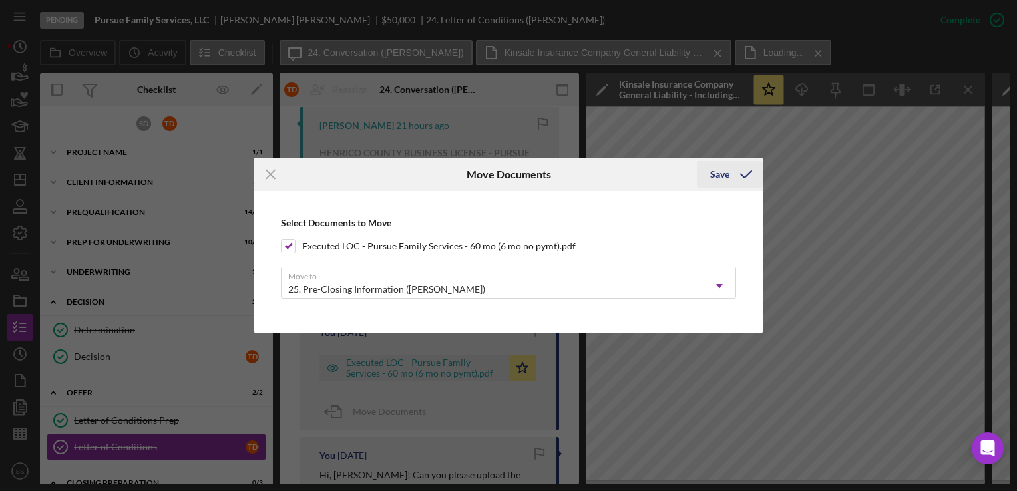
click at [740, 174] on icon "submit" at bounding box center [745, 174] width 33 height 33
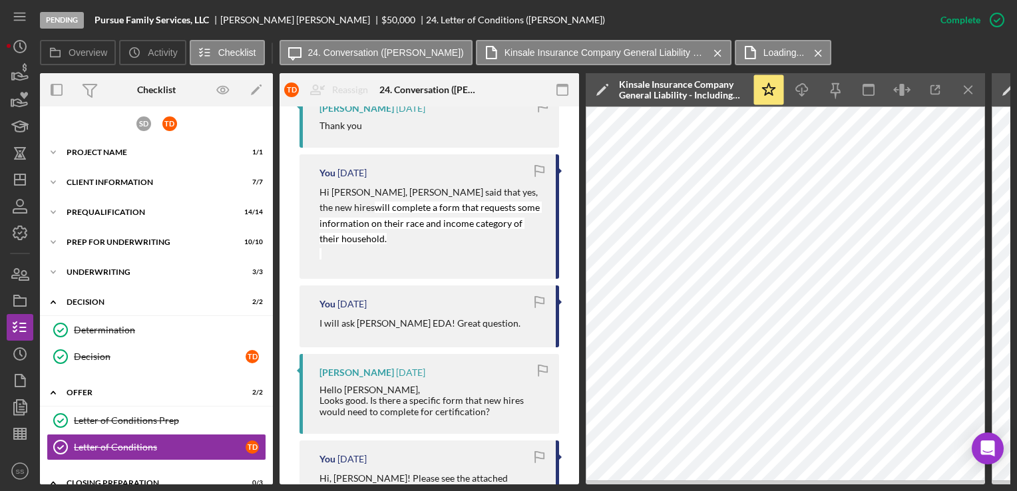
scroll to position [202, 0]
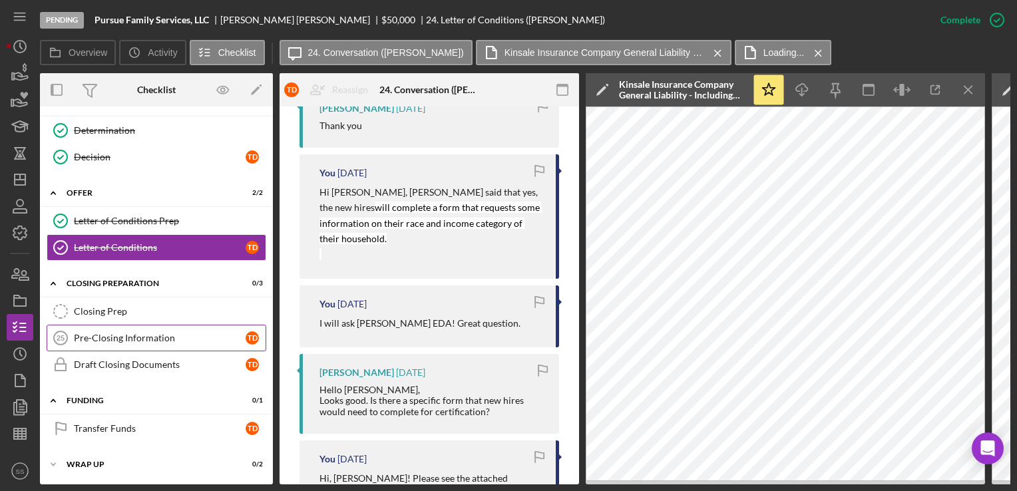
click at [128, 337] on div "Pre-Closing Information" at bounding box center [160, 338] width 172 height 11
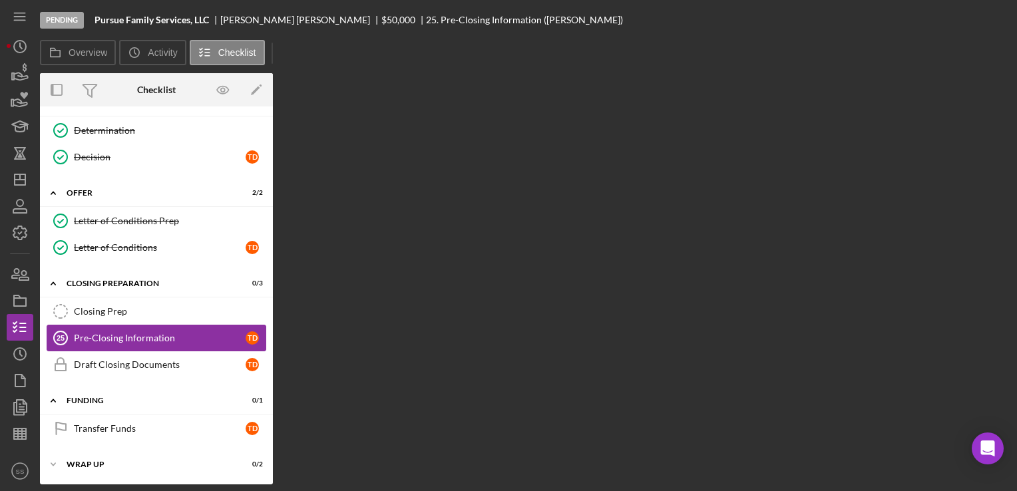
scroll to position [199, 0]
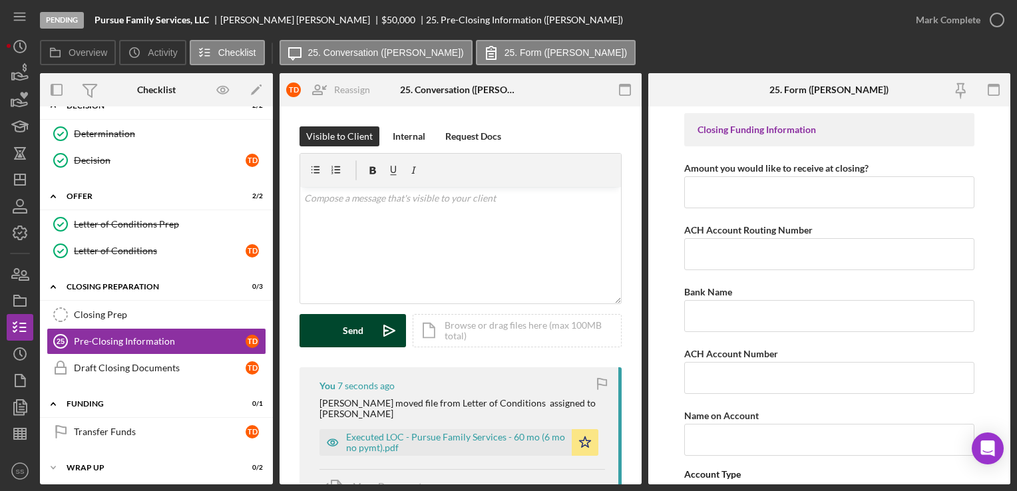
click at [403, 331] on icon "Icon/icon-invite-send" at bounding box center [389, 330] width 33 height 33
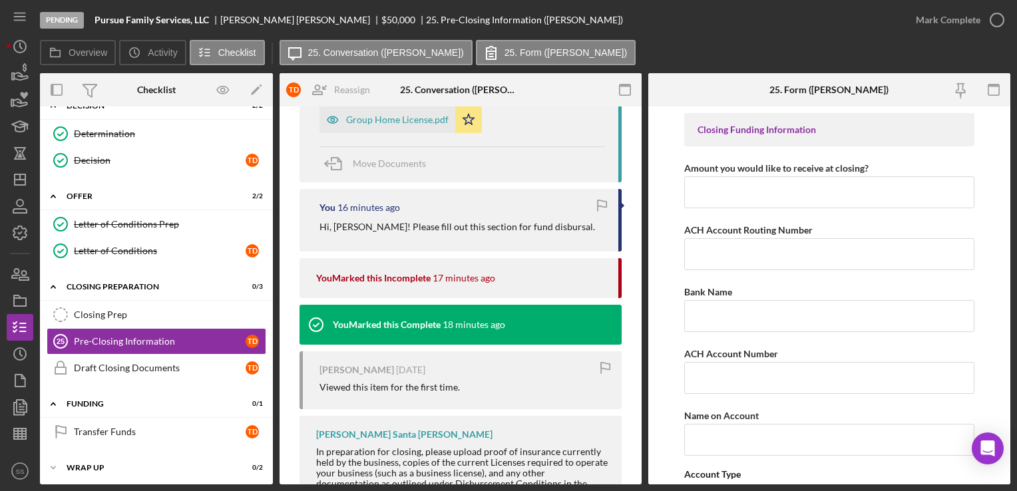
scroll to position [1011, 0]
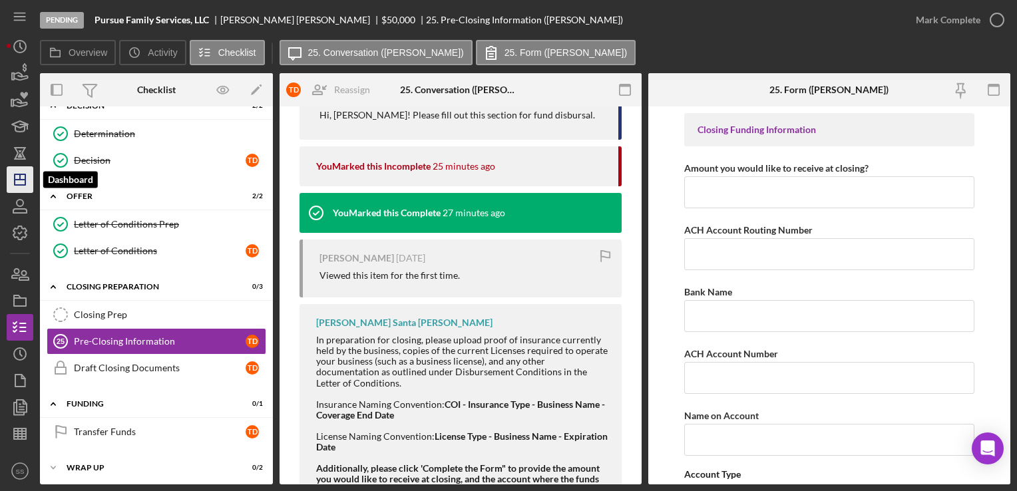
click at [11, 179] on icon "Icon/Dashboard" at bounding box center [19, 179] width 33 height 33
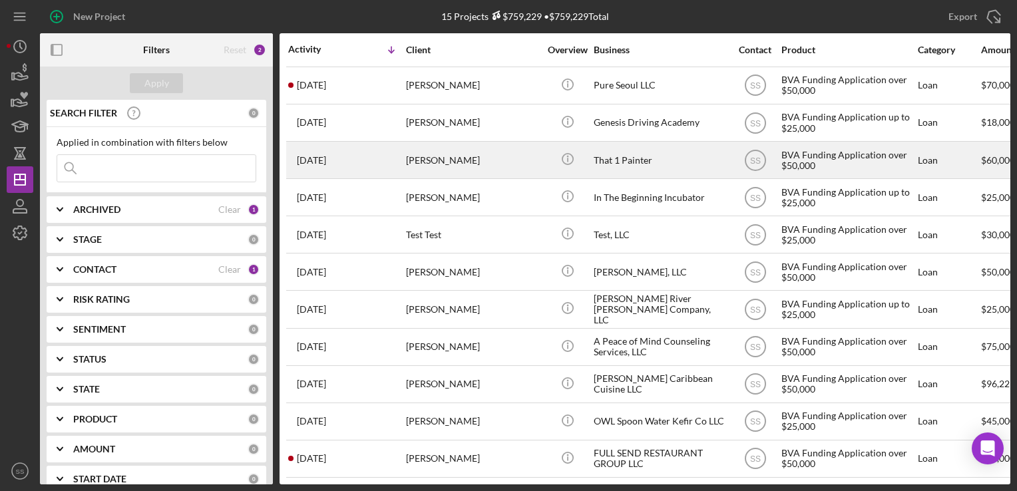
scroll to position [158, 0]
